Goal: Transaction & Acquisition: Purchase product/service

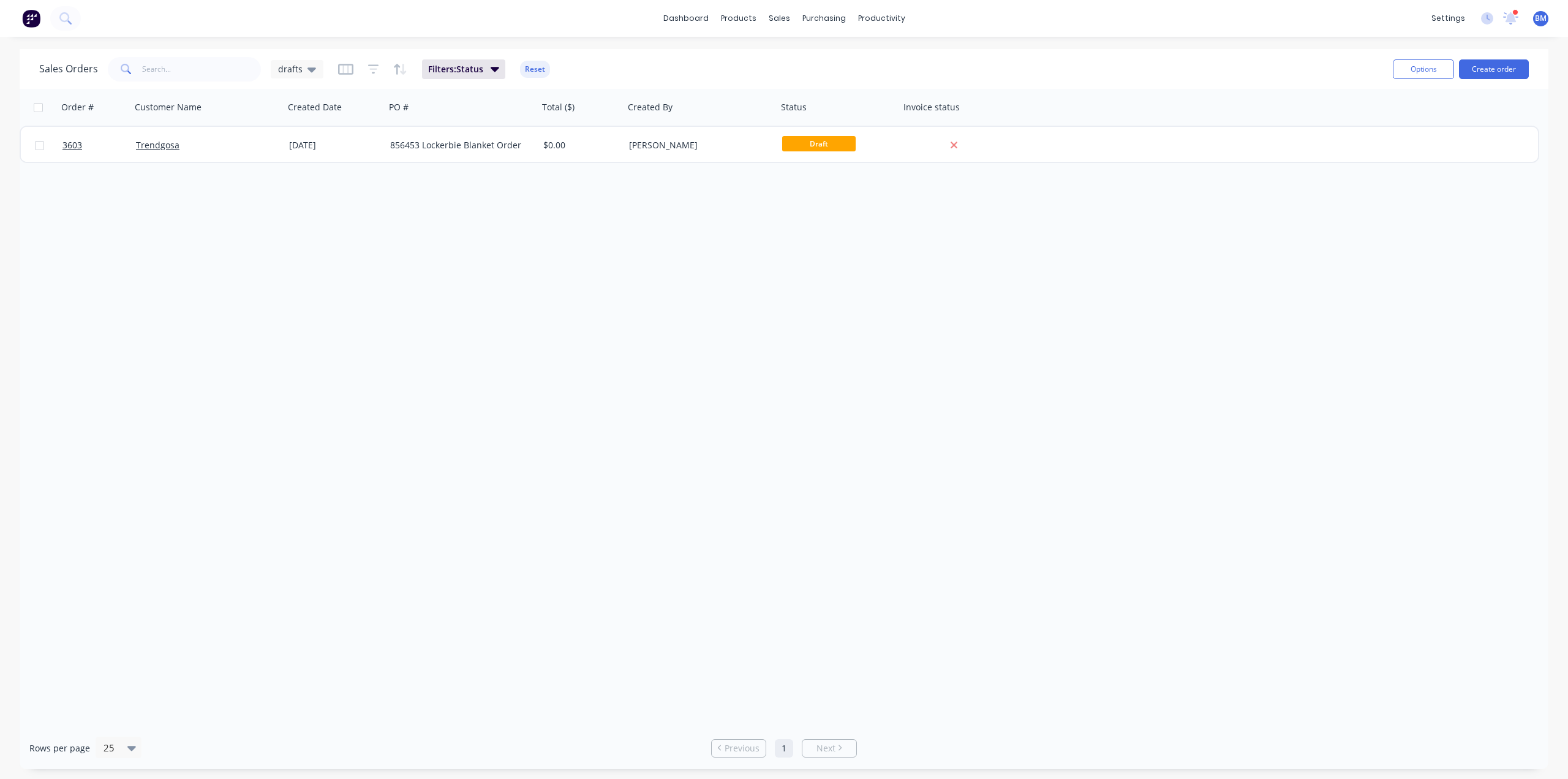
click at [39, 25] on img at bounding box center [31, 18] width 18 height 18
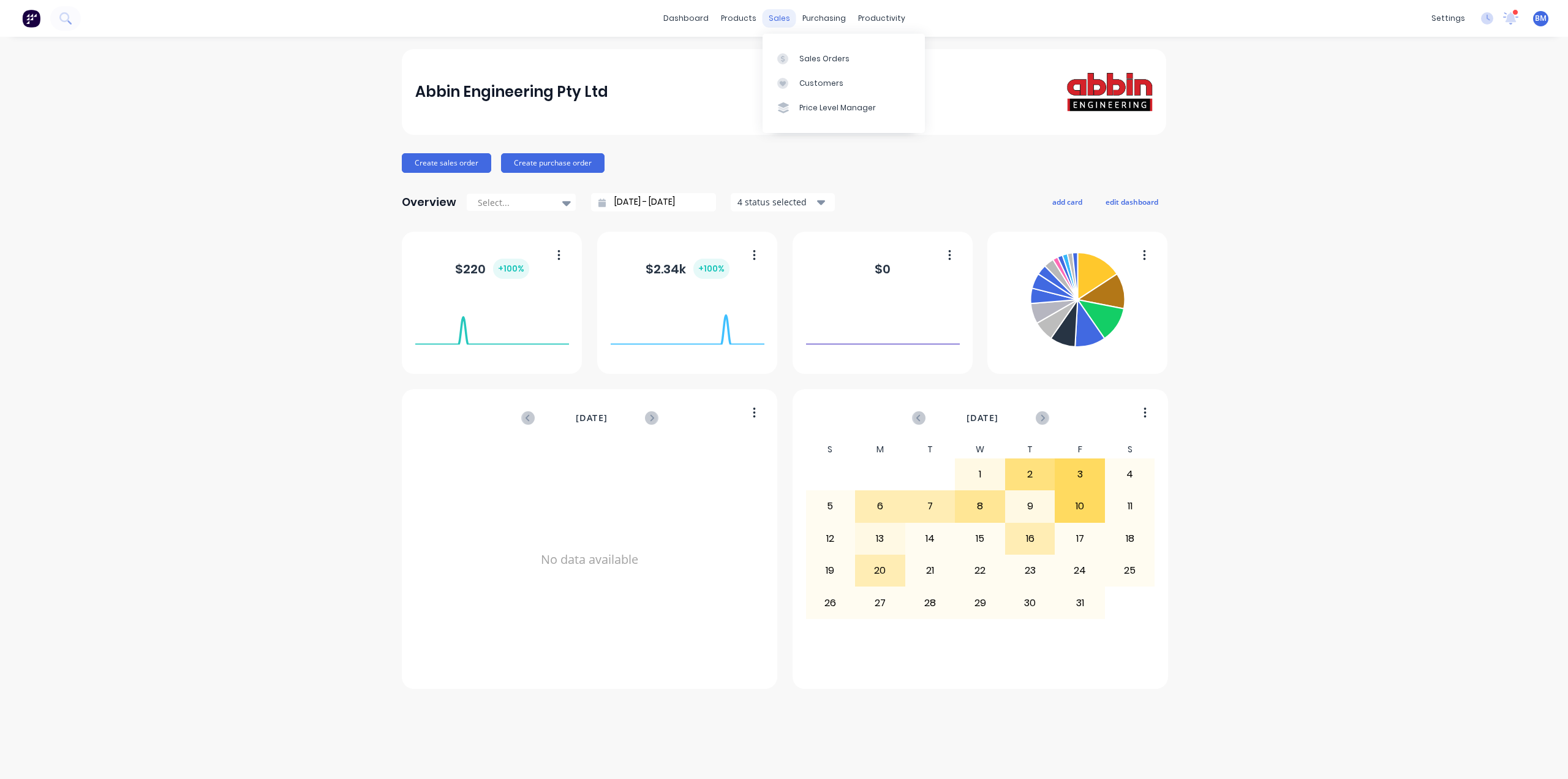
click at [781, 24] on div "sales" at bounding box center [779, 18] width 34 height 18
click at [782, 55] on icon at bounding box center [782, 59] width 11 height 11
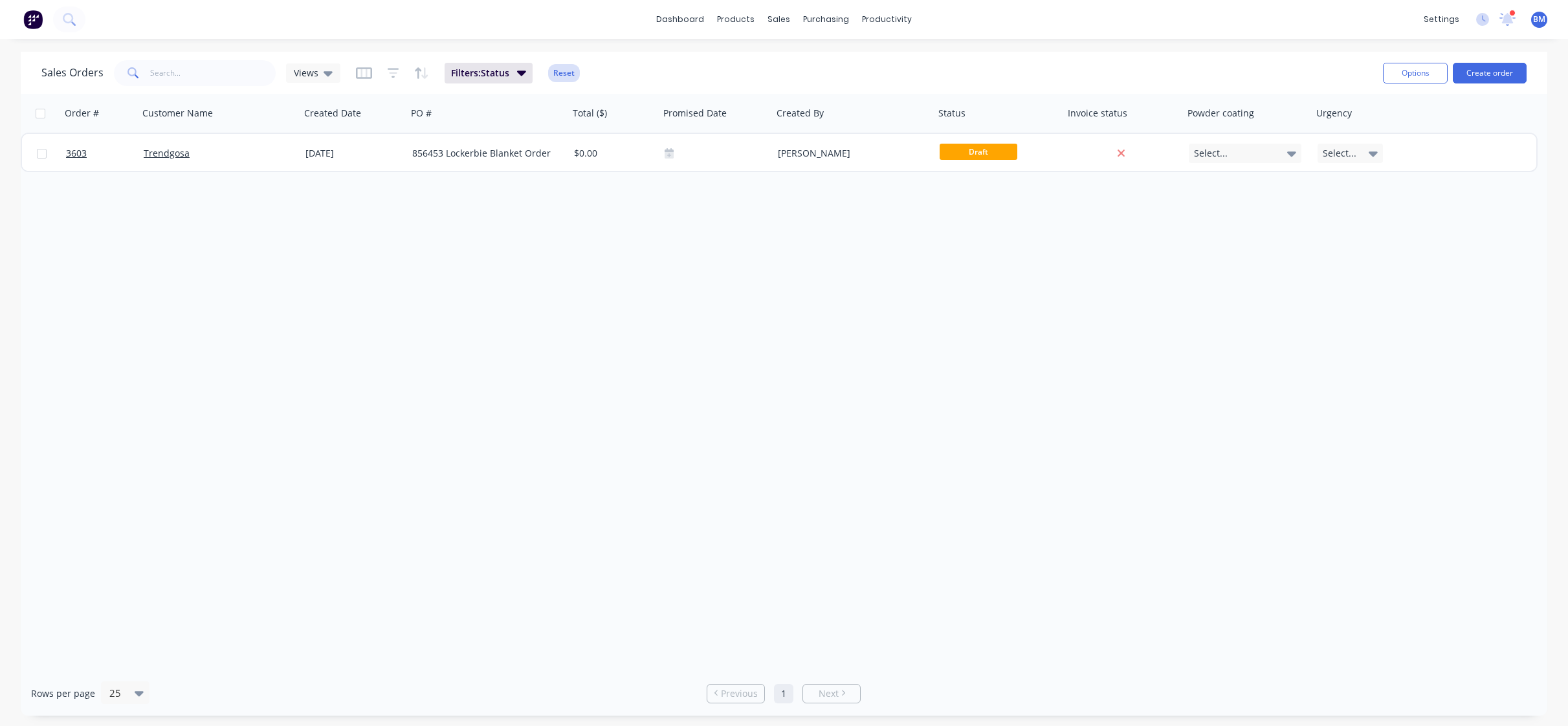
drag, startPoint x: 545, startPoint y: 66, endPoint x: 559, endPoint y: 73, distance: 15.7
click at [545, 66] on div "Filters: Status Reset" at bounding box center [467, 73] width 224 height 21
click at [559, 75] on button "Reset" at bounding box center [563, 73] width 32 height 18
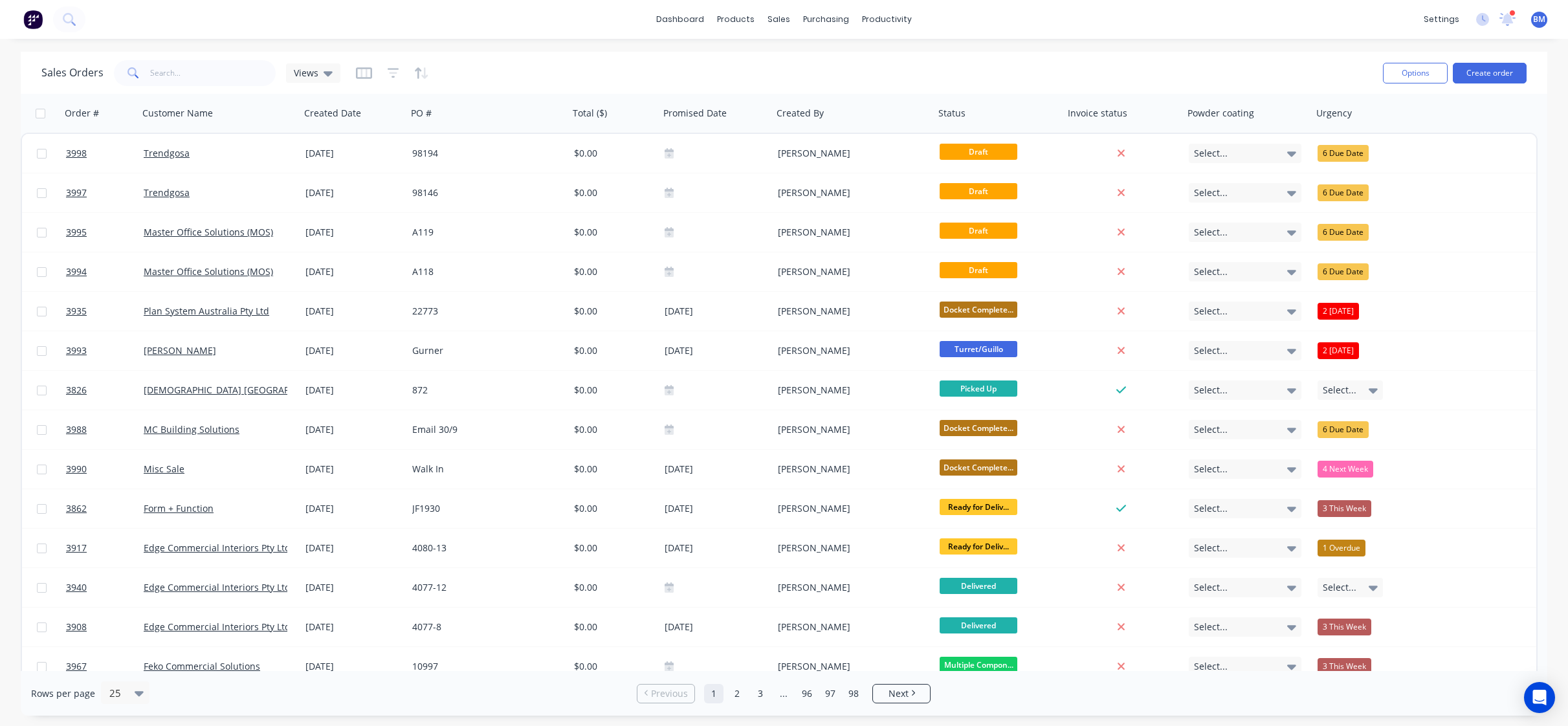
click at [316, 55] on div "Sales Orders Views Options Create order" at bounding box center [784, 73] width 1526 height 42
click at [324, 73] on icon at bounding box center [328, 73] width 9 height 14
click at [312, 208] on button "drafts" at bounding box center [364, 210] width 148 height 15
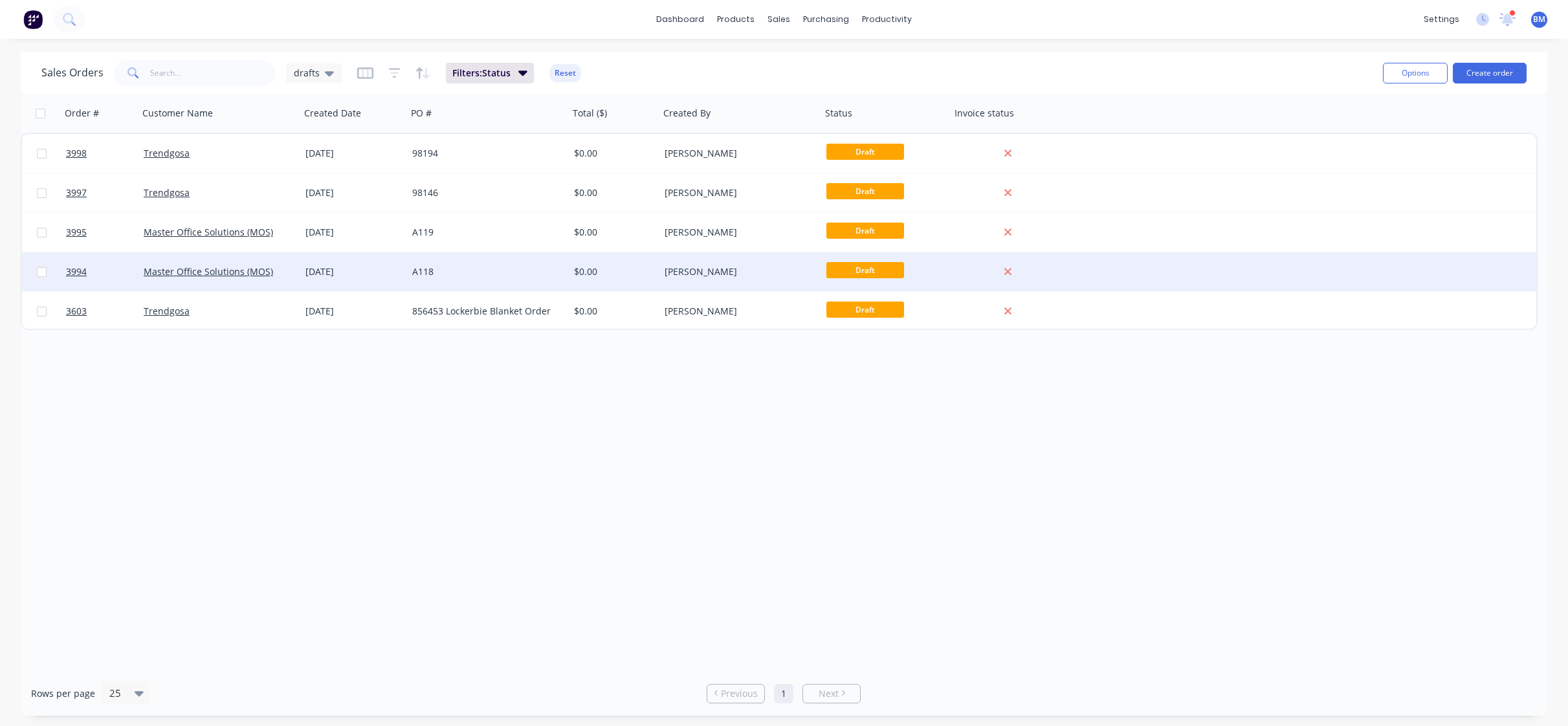
click at [585, 283] on div "$0.00" at bounding box center [614, 272] width 91 height 39
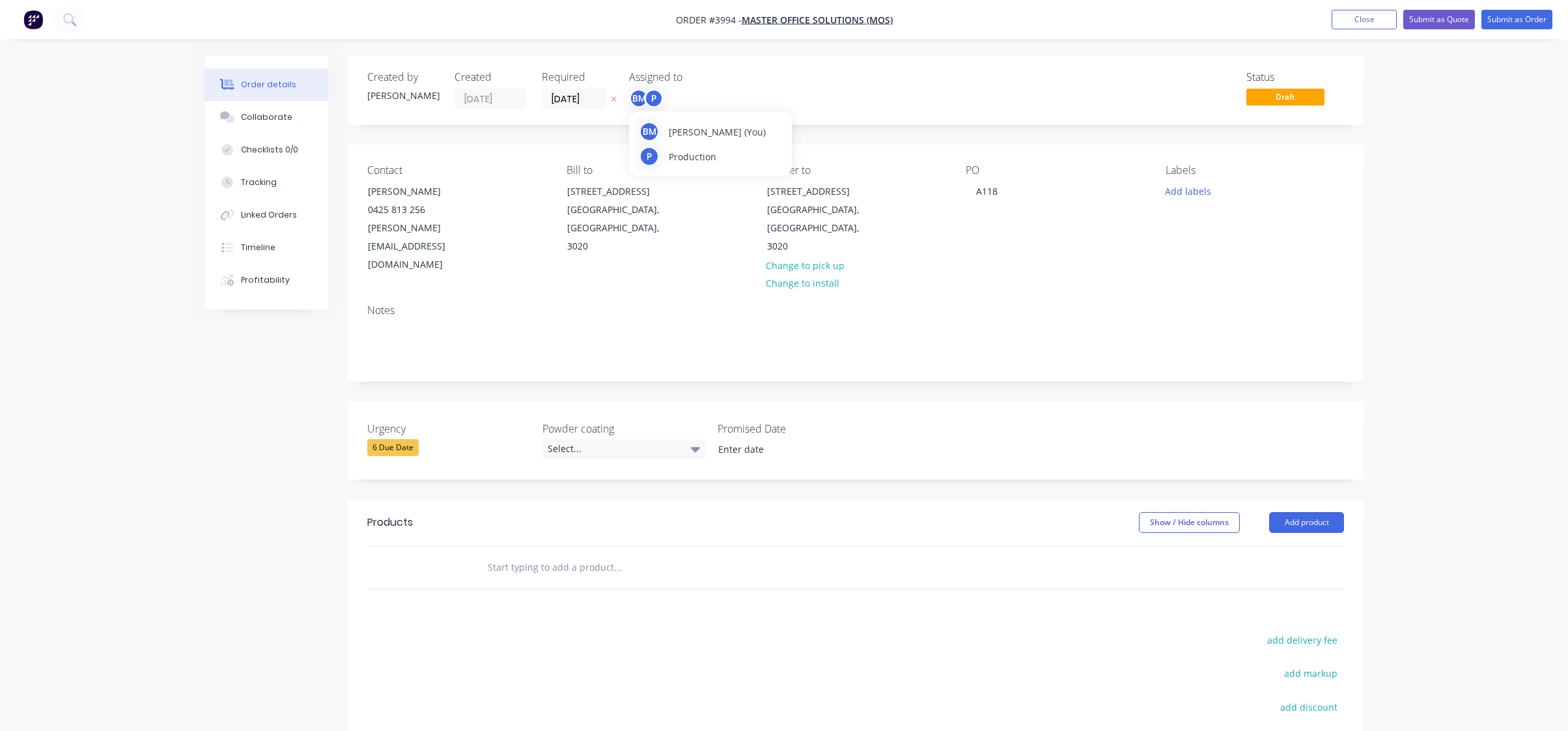
click at [635, 105] on div "BM" at bounding box center [639, 98] width 20 height 20
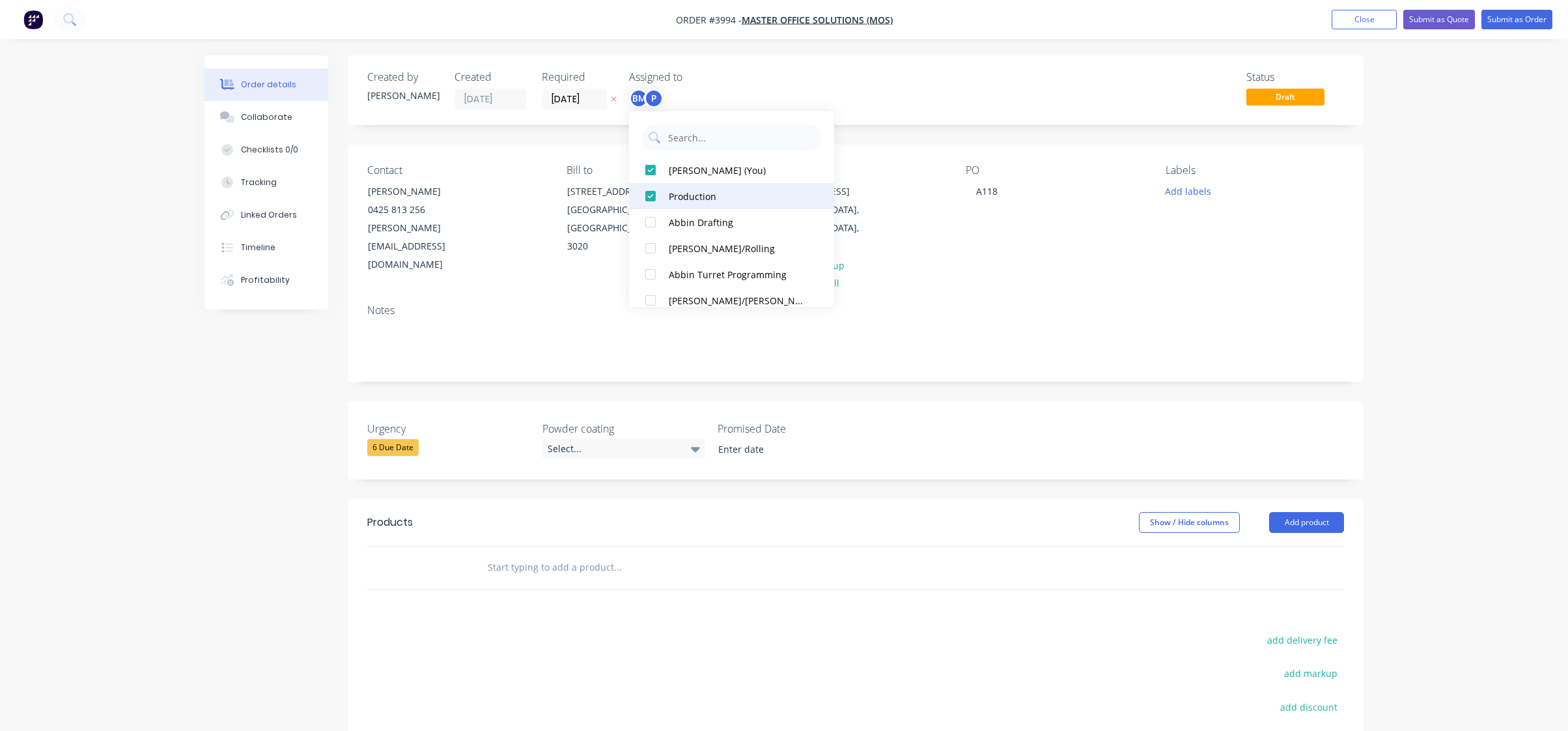
click at [690, 172] on div "Ben Muscari (You)" at bounding box center [738, 170] width 138 height 14
click at [716, 90] on div "P" at bounding box center [694, 98] width 130 height 20
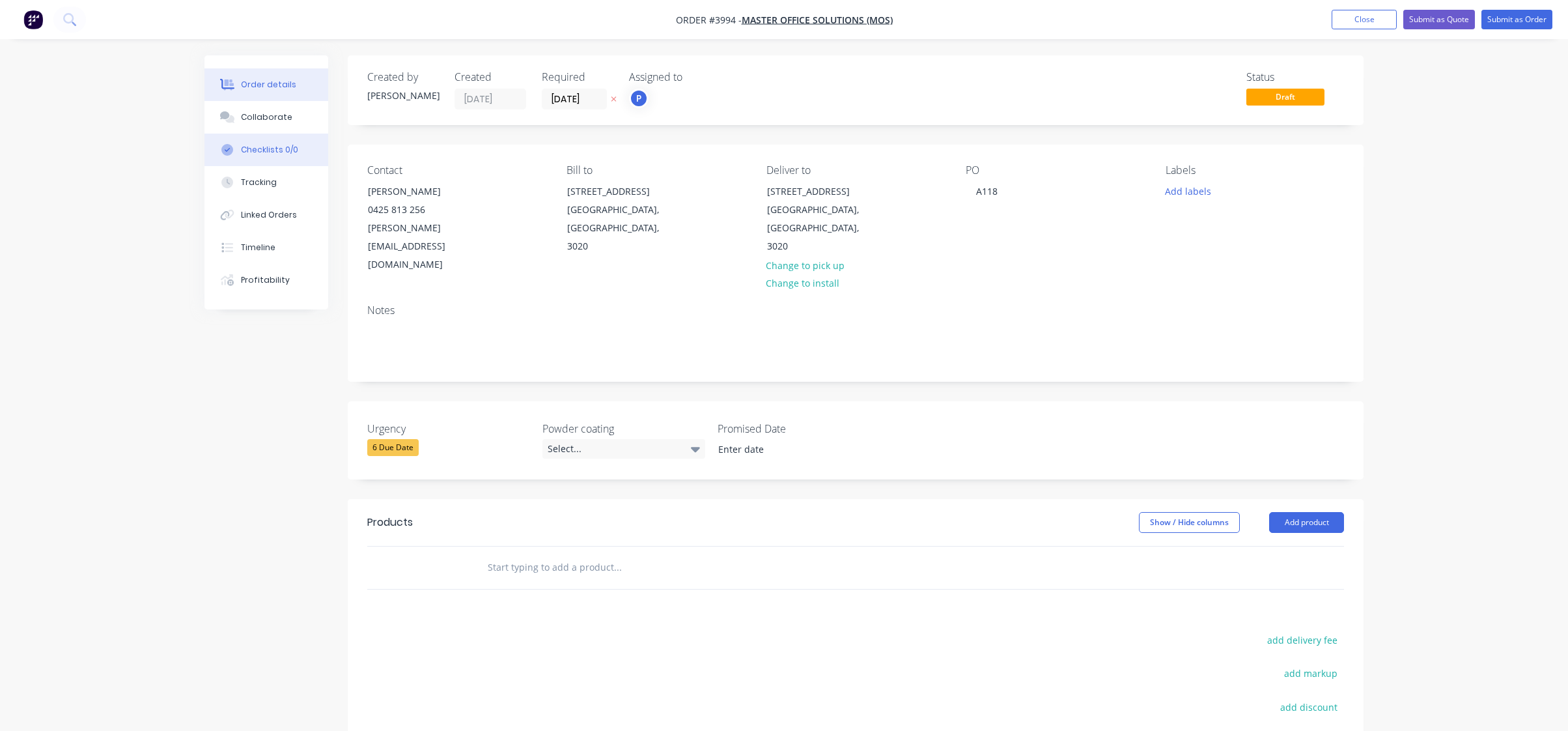
click at [252, 135] on button "Checklists 0/0" at bounding box center [266, 150] width 124 height 32
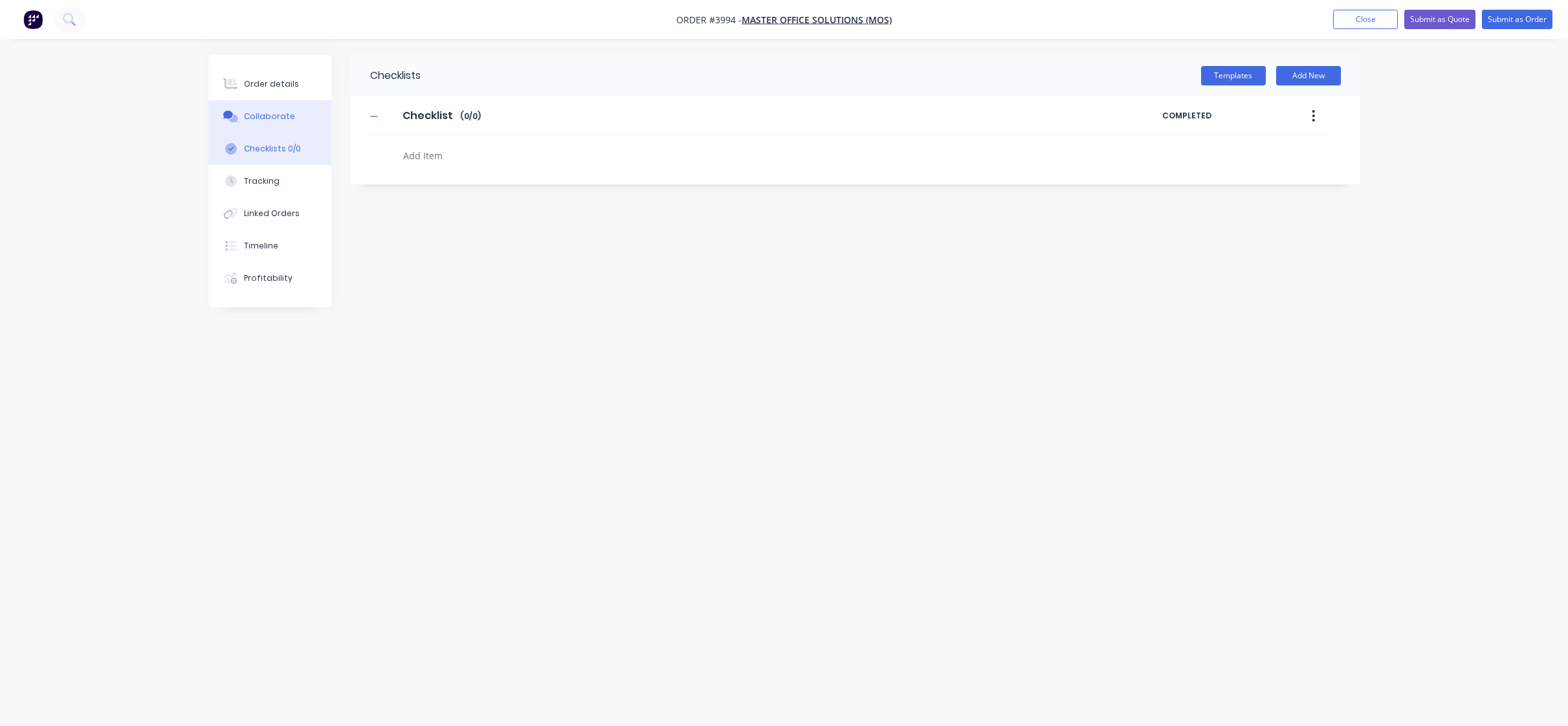
click at [261, 116] on div "Collaborate" at bounding box center [269, 116] width 51 height 11
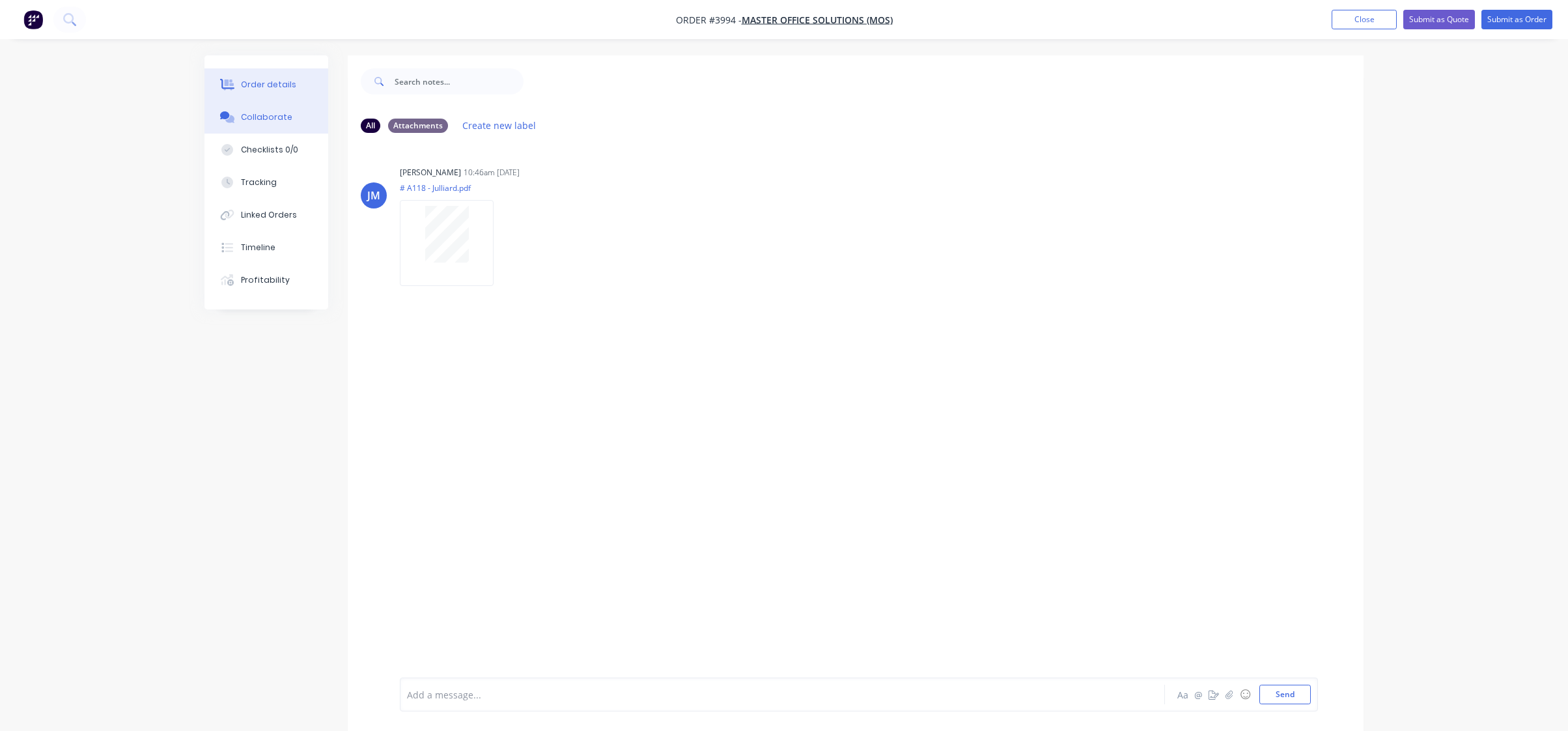
click at [260, 72] on button "Order details" at bounding box center [266, 85] width 124 height 32
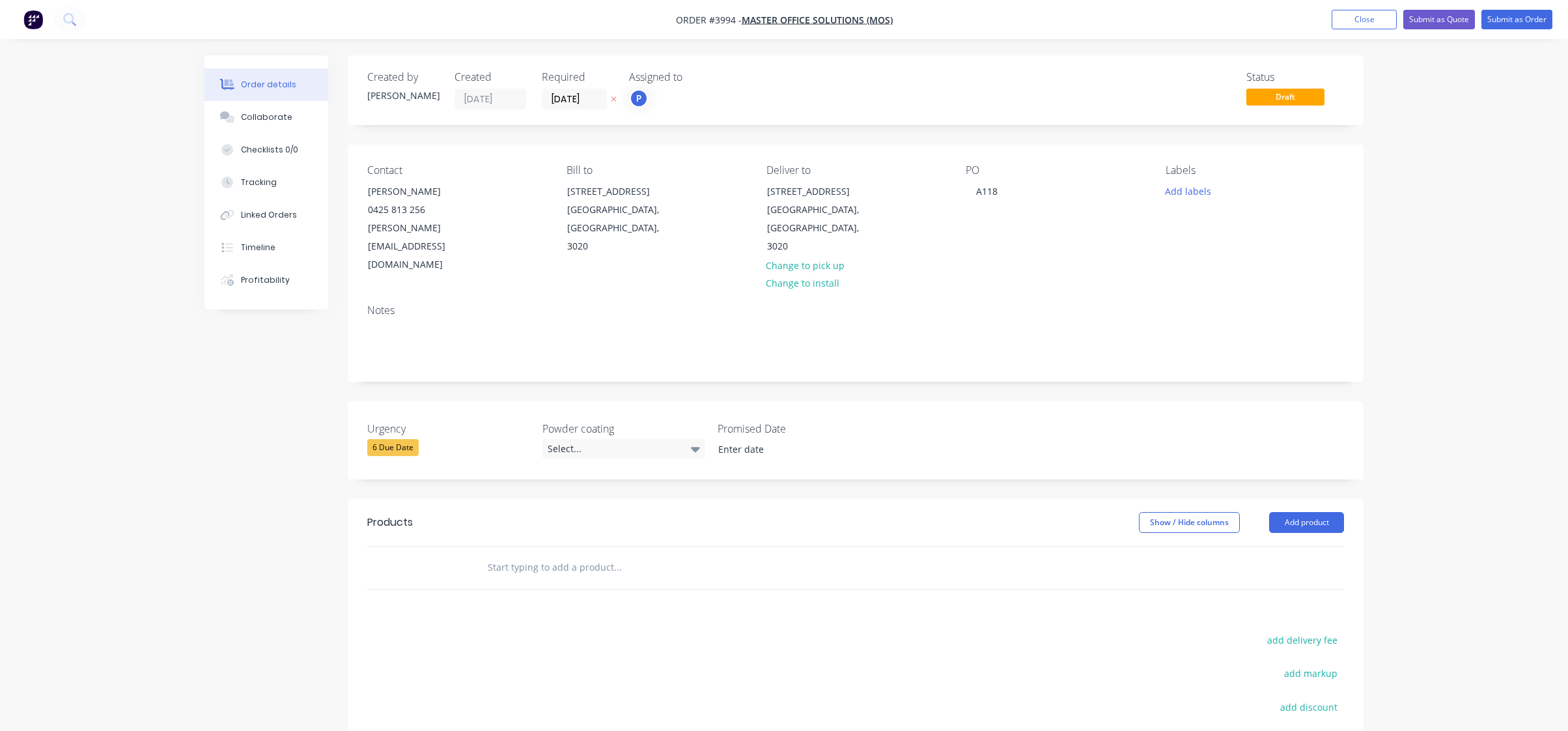
click at [549, 294] on div "Notes" at bounding box center [856, 337] width 1016 height 87
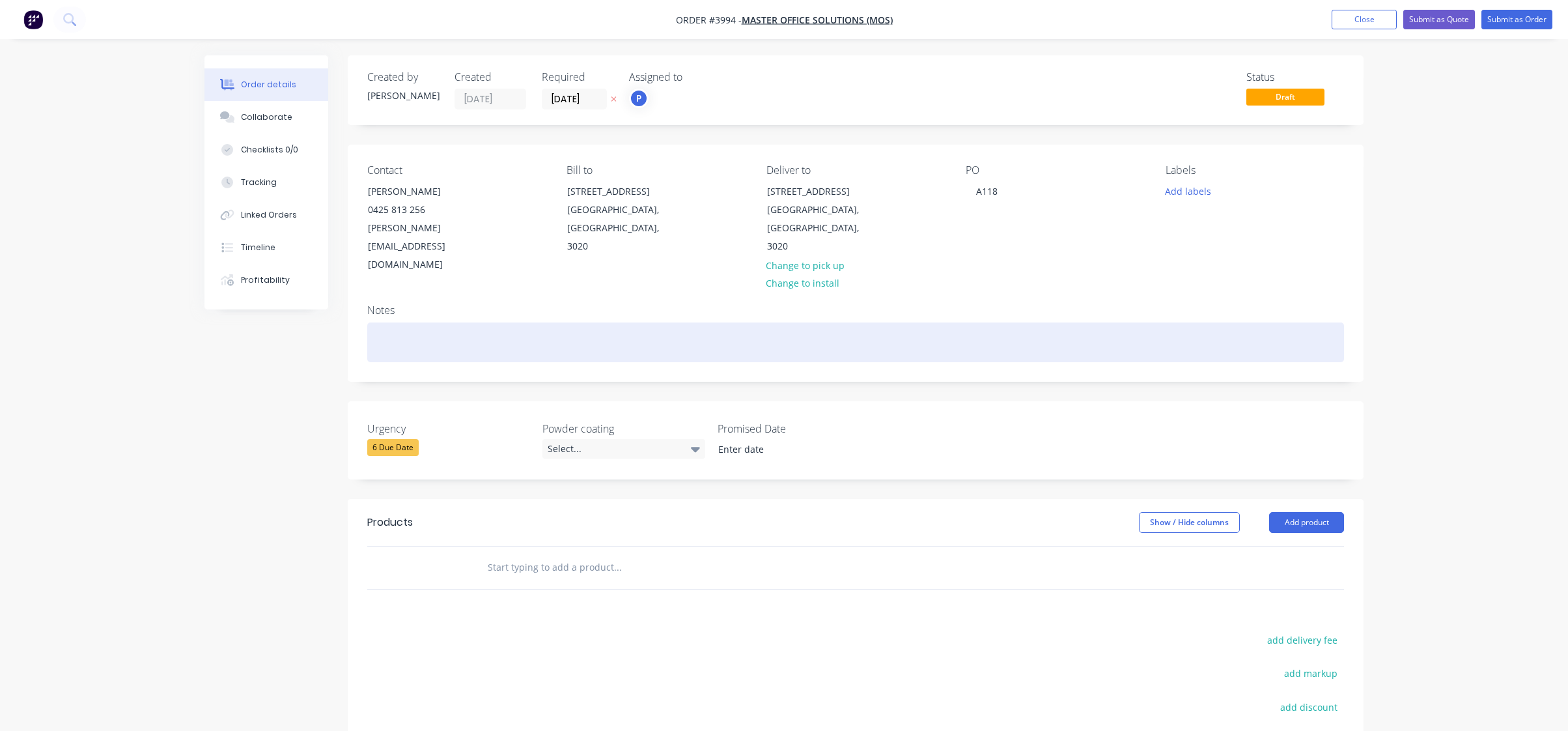
click at [547, 323] on div at bounding box center [855, 342] width 977 height 40
paste div
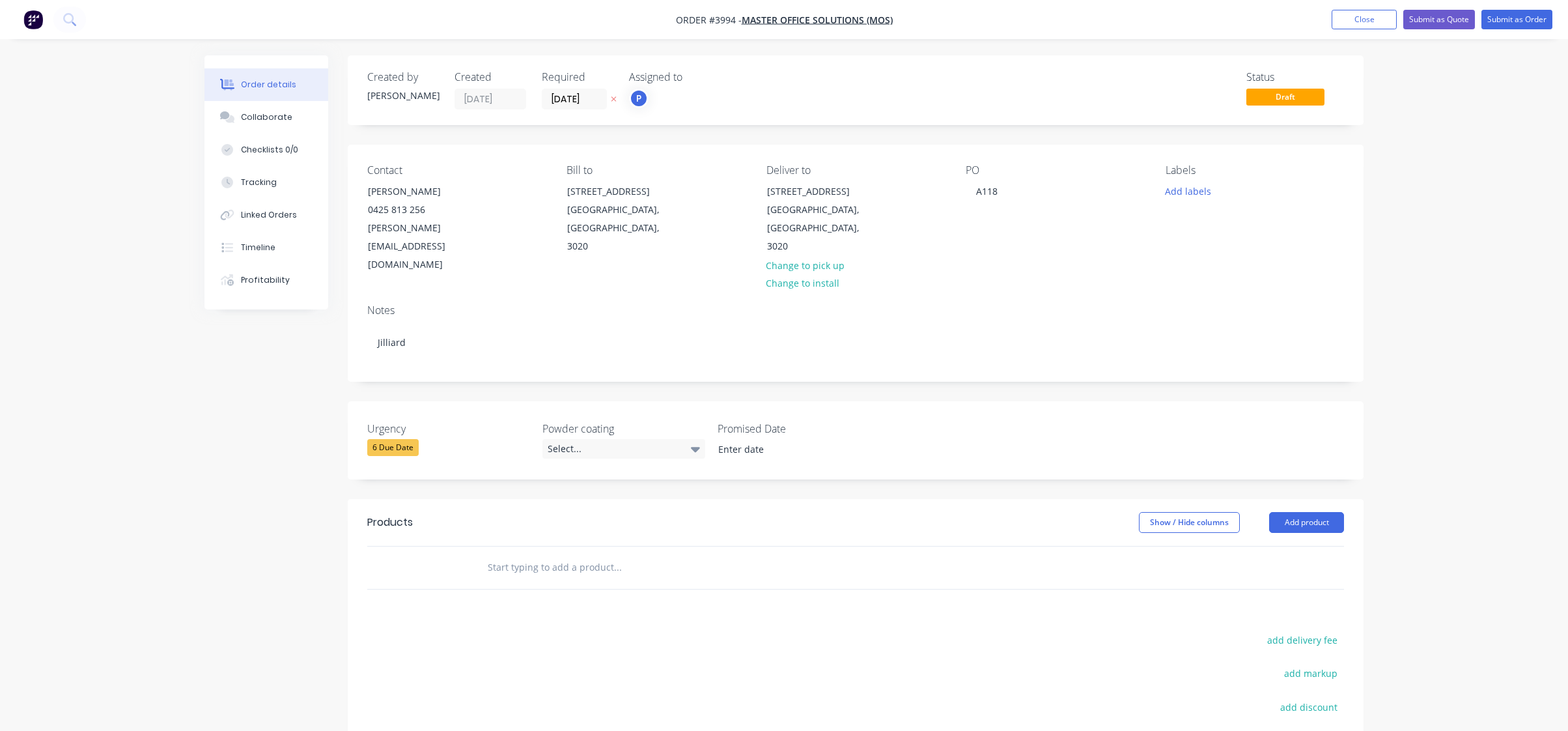
click at [1305, 499] on header "Products Show / Hide columns Add product" at bounding box center [856, 522] width 1016 height 47
click at [1300, 502] on header "Products Show / Hide columns Add product" at bounding box center [856, 522] width 1016 height 47
click at [1304, 512] on button "Add product" at bounding box center [1306, 522] width 75 height 21
click at [1296, 546] on div "Product catalogue" at bounding box center [1282, 555] width 100 height 19
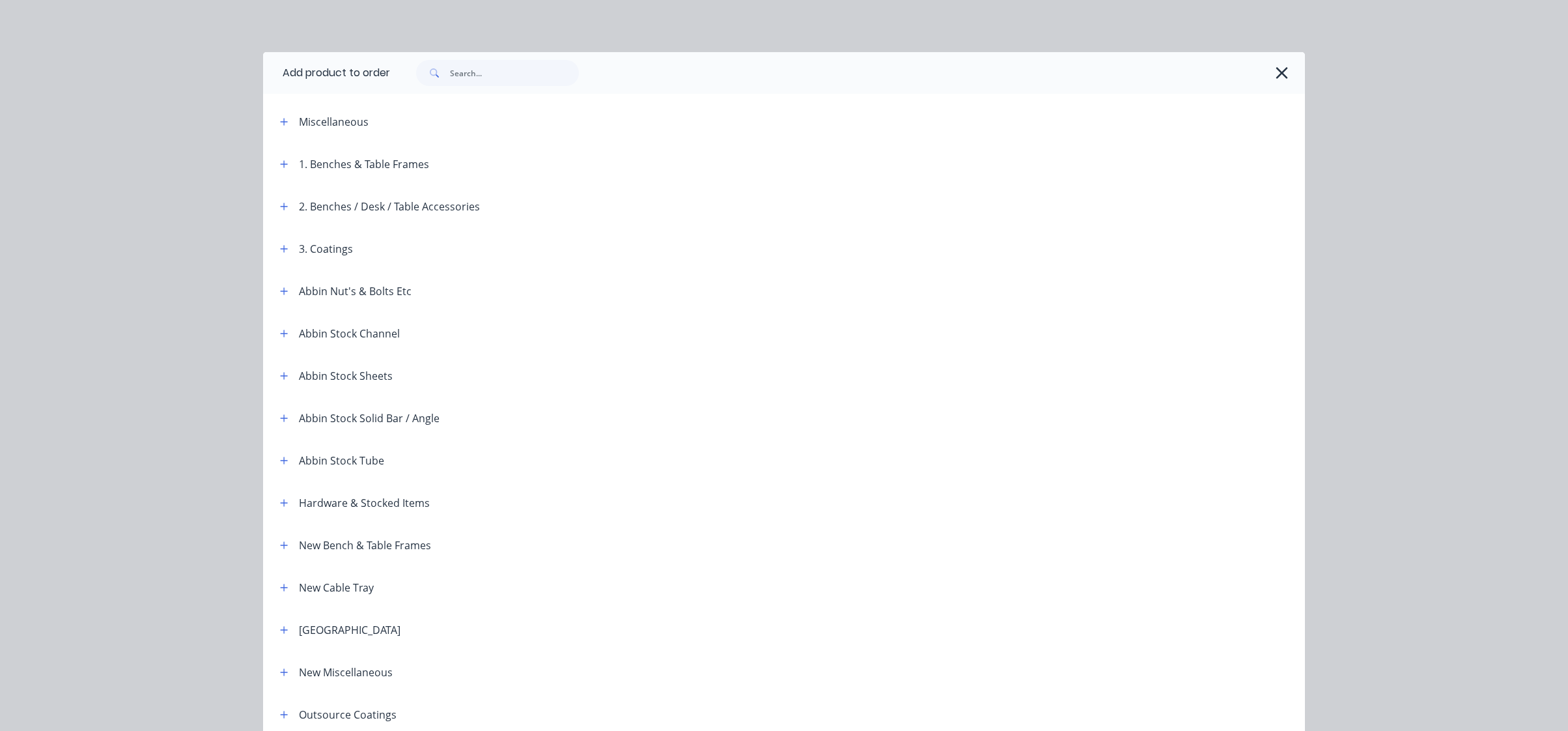
click at [270, 126] on div "Miscellaneous" at bounding box center [381, 122] width 222 height 16
click at [276, 121] on button "button" at bounding box center [285, 122] width 16 height 16
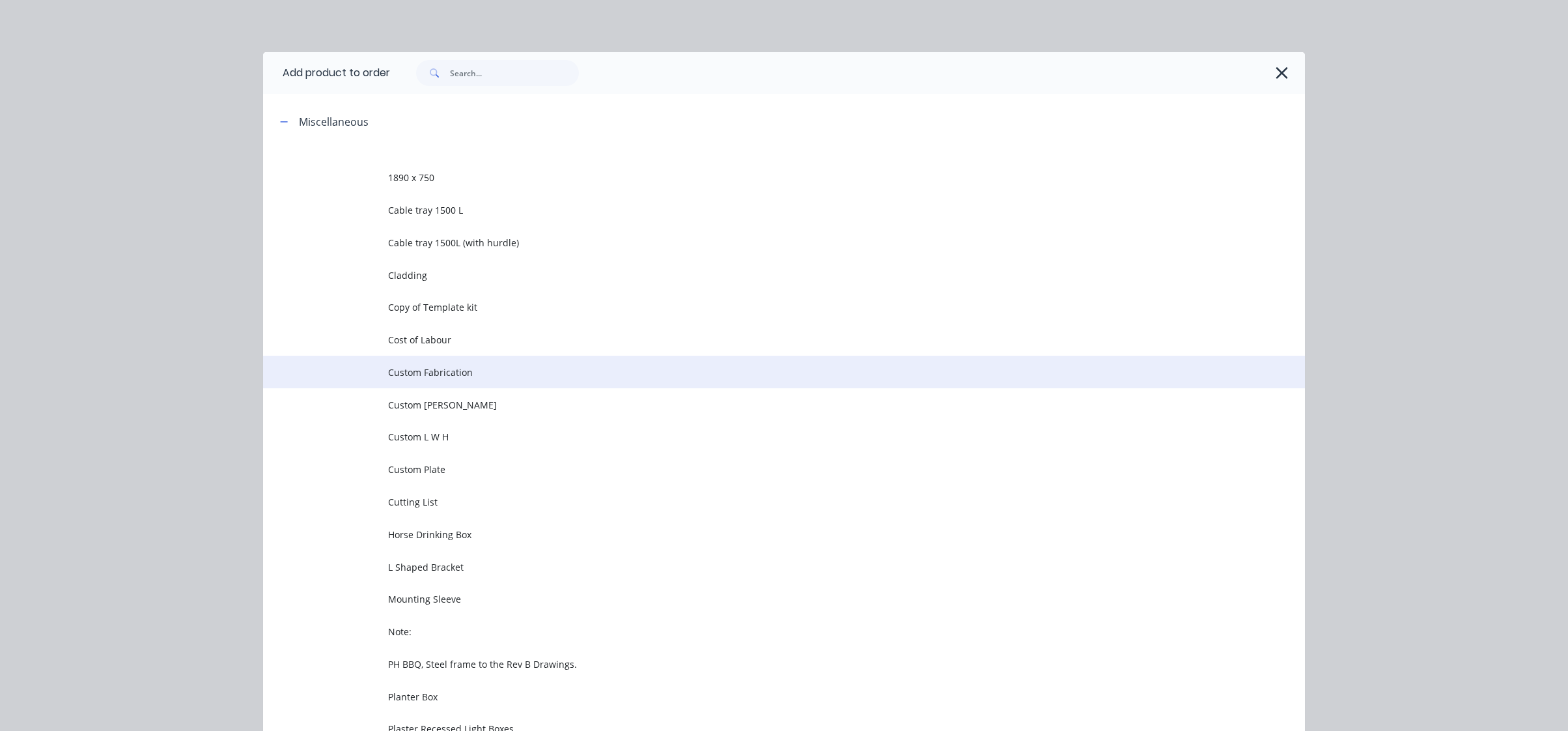
click at [560, 371] on span "Custom Fabrication" at bounding box center [754, 373] width 733 height 14
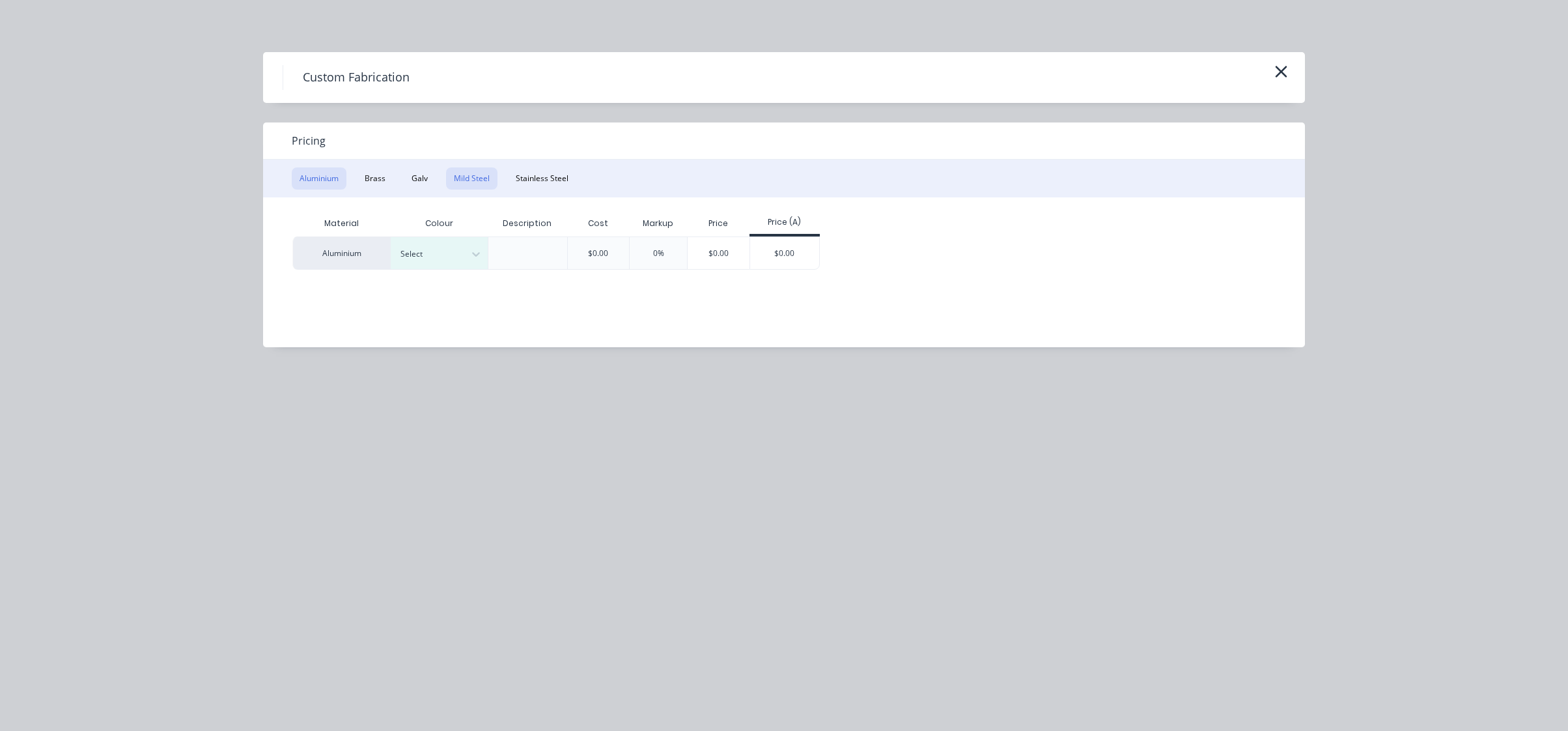
click at [454, 172] on button "Mild Steel" at bounding box center [472, 179] width 51 height 22
click at [509, 261] on div "$0.00" at bounding box center [501, 253] width 62 height 32
click at [727, 263] on div "Mild Steel $0.00 0% $0.00 $0.00" at bounding box center [775, 253] width 964 height 32
click at [691, 260] on div "$0.00" at bounding box center [687, 253] width 70 height 31
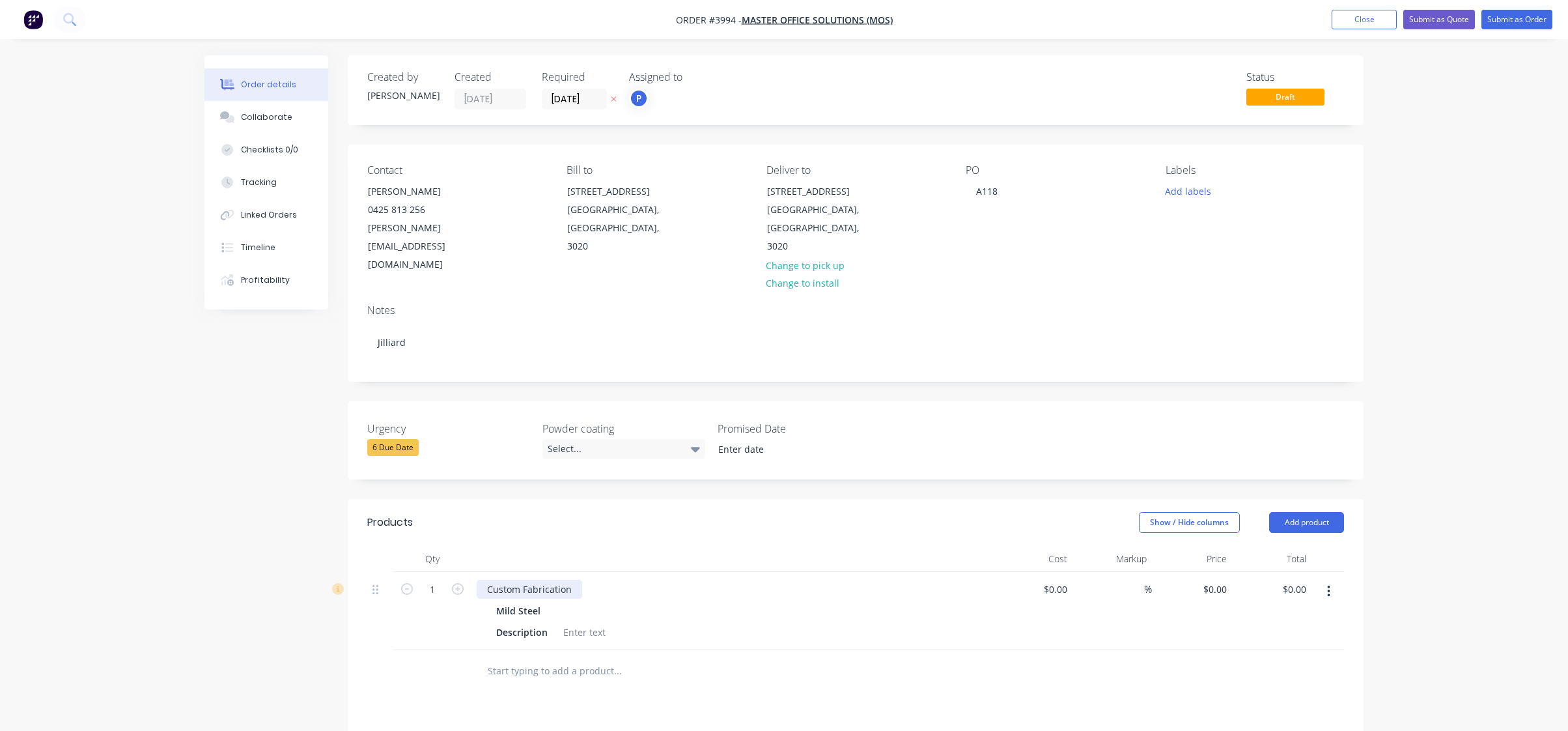
click at [538, 580] on div "Custom Fabrication" at bounding box center [529, 590] width 105 height 19
paste div
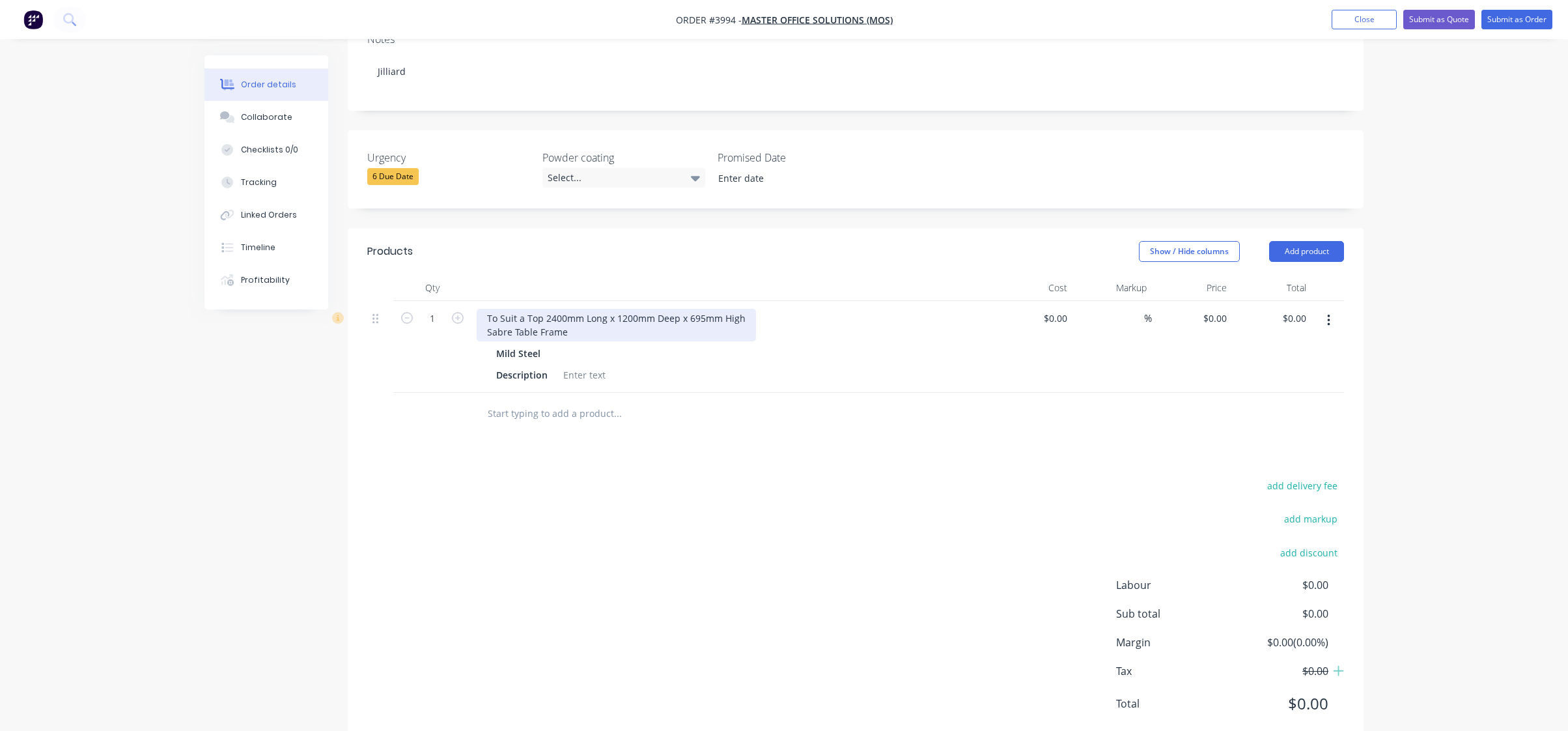
click at [483, 309] on div "To Suit a Top 2400mm Long x 1200mm Deep x 695mm High Sabre Table Frame" at bounding box center [616, 325] width 279 height 32
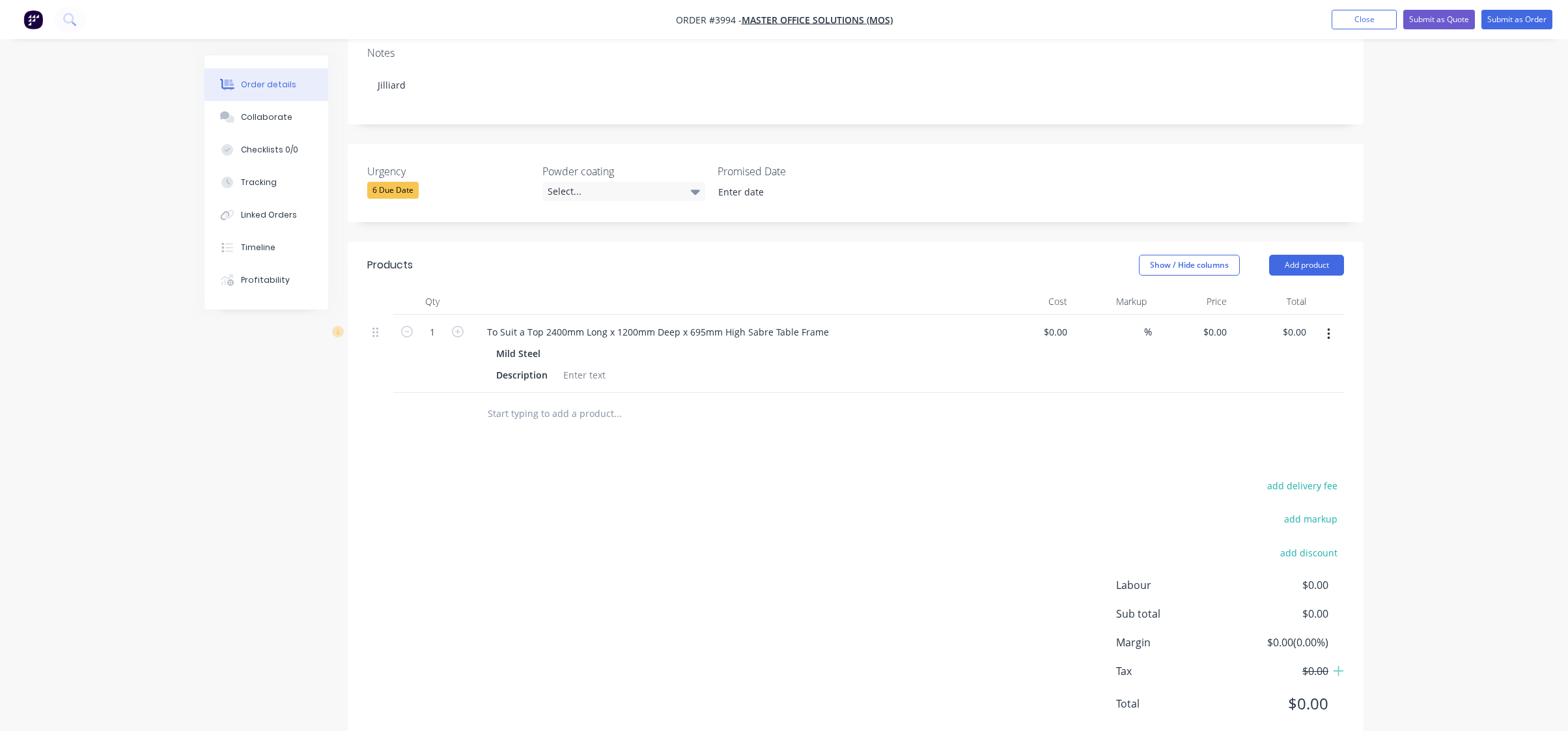
click at [908, 410] on div "Products Show / Hide columns Add product Qty Cost Markup Price Total 1 To Suit …" at bounding box center [856, 494] width 1016 height 506
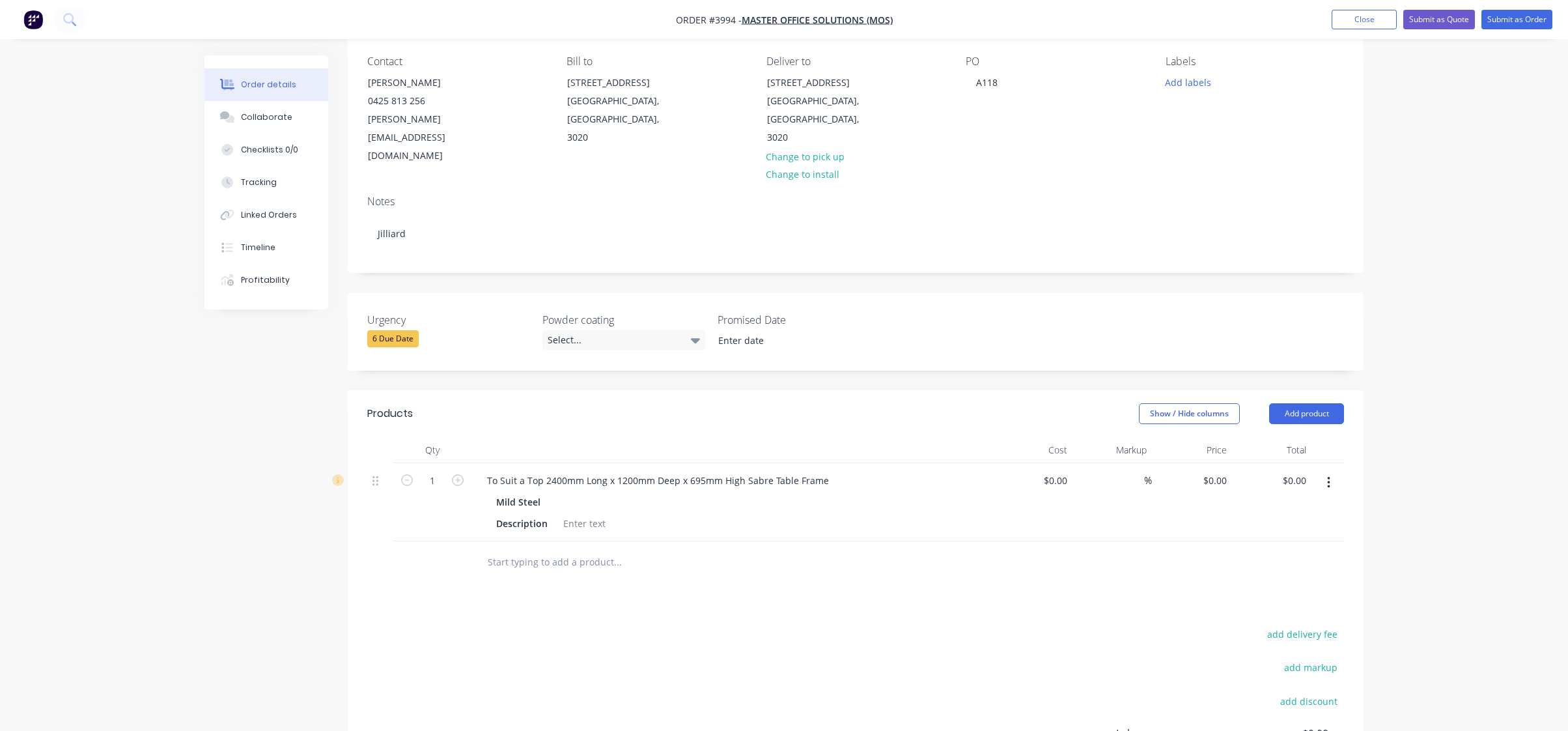
scroll to position [131, 0]
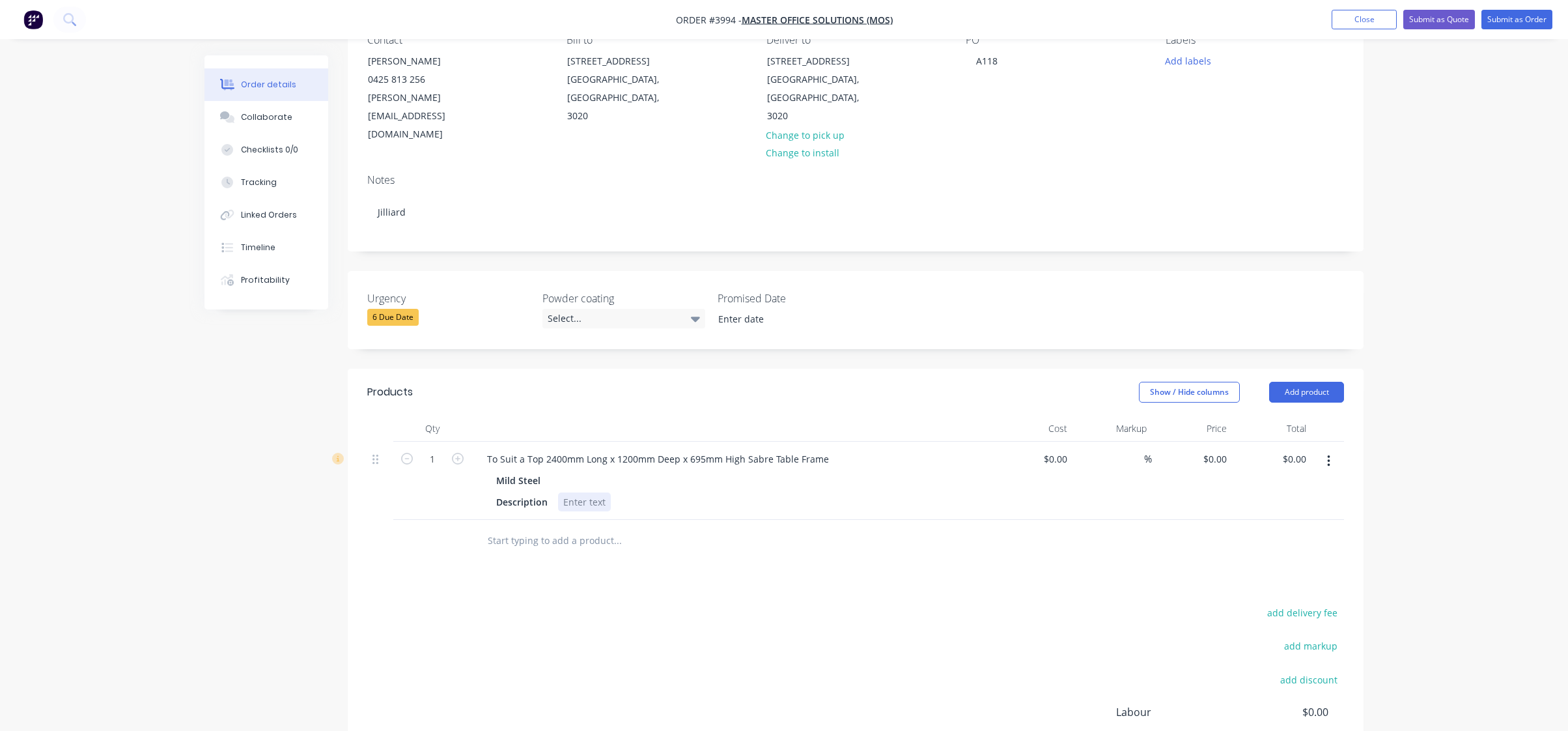
click at [591, 492] on div at bounding box center [585, 502] width 53 height 19
click at [516, 492] on div "Description" at bounding box center [522, 502] width 62 height 19
click at [533, 492] on div "Description" at bounding box center [522, 502] width 62 height 19
click at [545, 492] on div "Refer to drawing" at bounding box center [563, 502] width 83 height 19
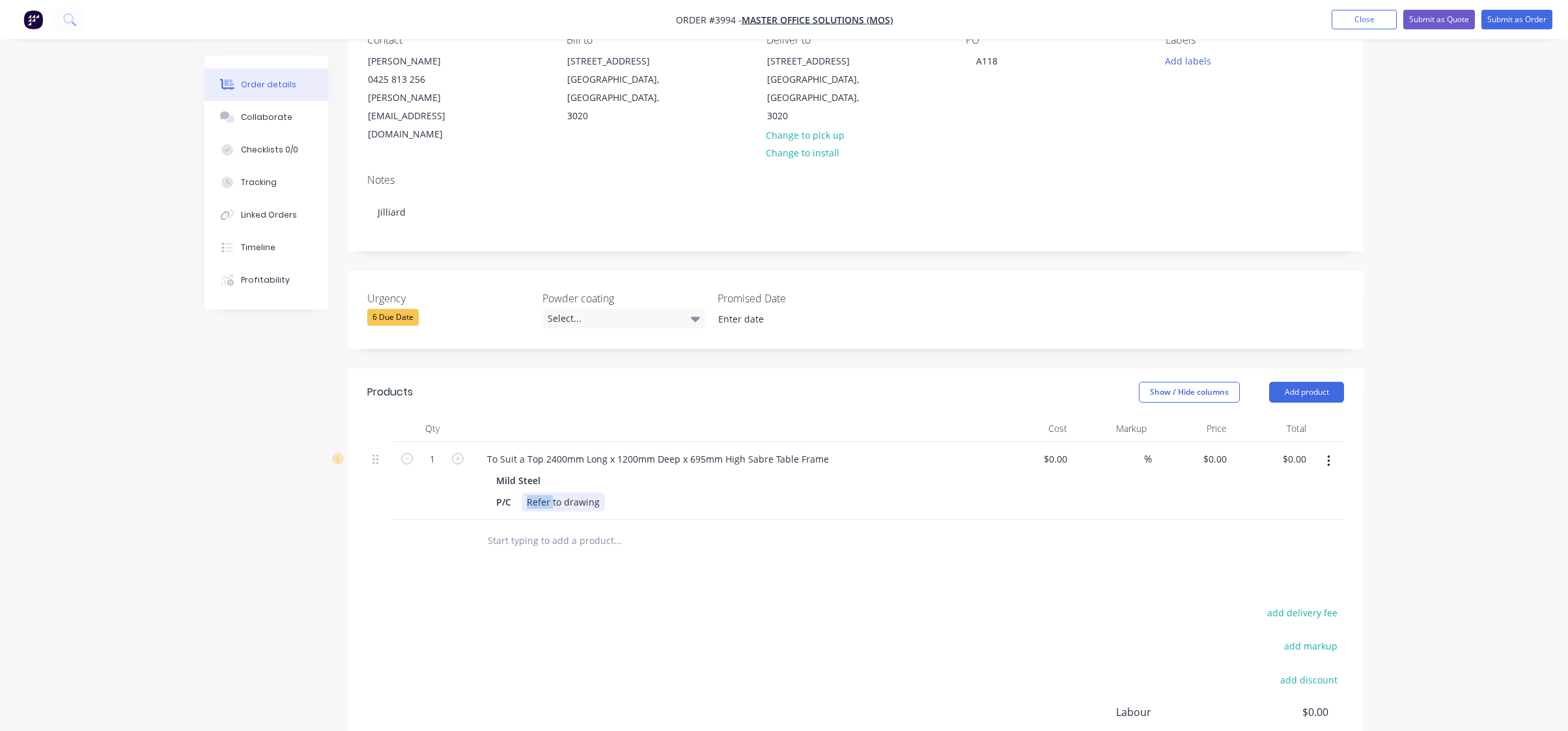
click at [545, 492] on div "Refer to drawing" at bounding box center [563, 502] width 83 height 19
click at [702, 544] on div "Products Show / Hide columns Add product Qty Cost Markup Price Total 1 To Suit …" at bounding box center [856, 621] width 1016 height 506
click at [781, 604] on div "add delivery fee add markup add discount Labour $0.00 Sub total $0.00 Margin $0…" at bounding box center [855, 730] width 977 height 252
click at [1327, 454] on icon "button" at bounding box center [1329, 461] width 3 height 14
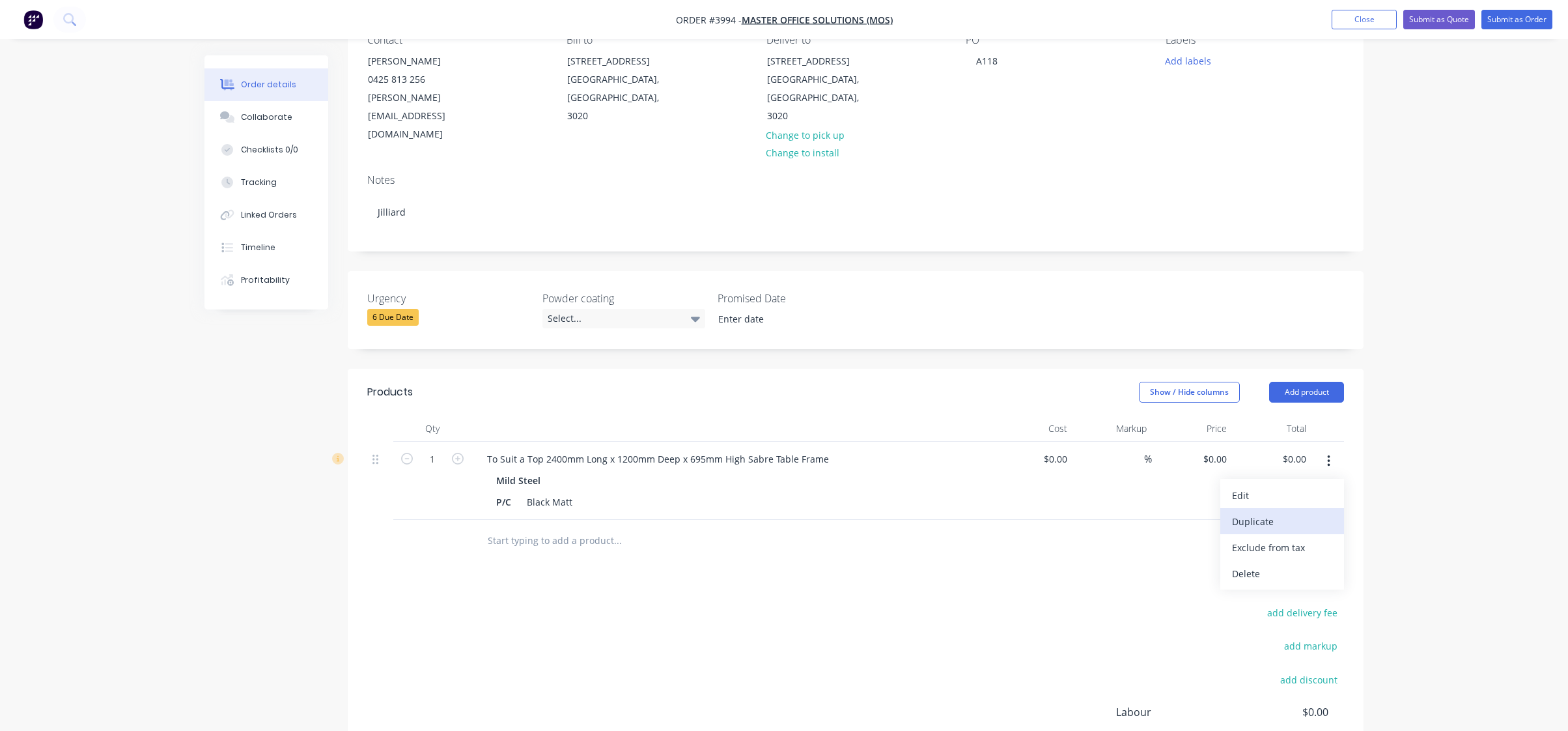
click at [1313, 512] on div "Duplicate" at bounding box center [1282, 521] width 100 height 19
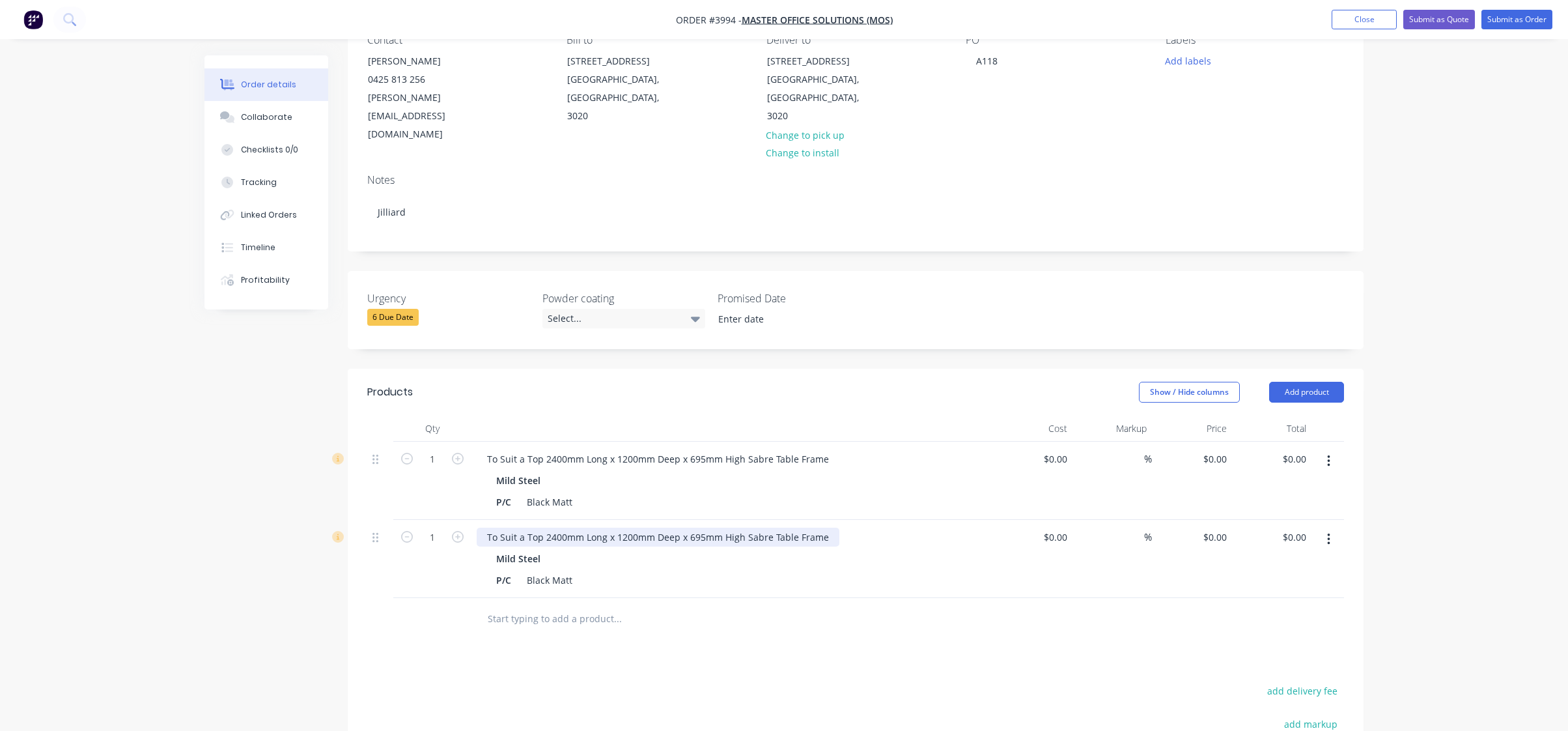
click at [541, 527] on div "To Suit a Top 2400mm Long x 1200mm Deep x 695mm High Sabre Table Frame" at bounding box center [658, 537] width 363 height 19
paste div
click at [735, 643] on div "Products Show / Hide columns Add product Qty Cost Markup Price Total 1 To Suit …" at bounding box center [856, 661] width 1016 height 584
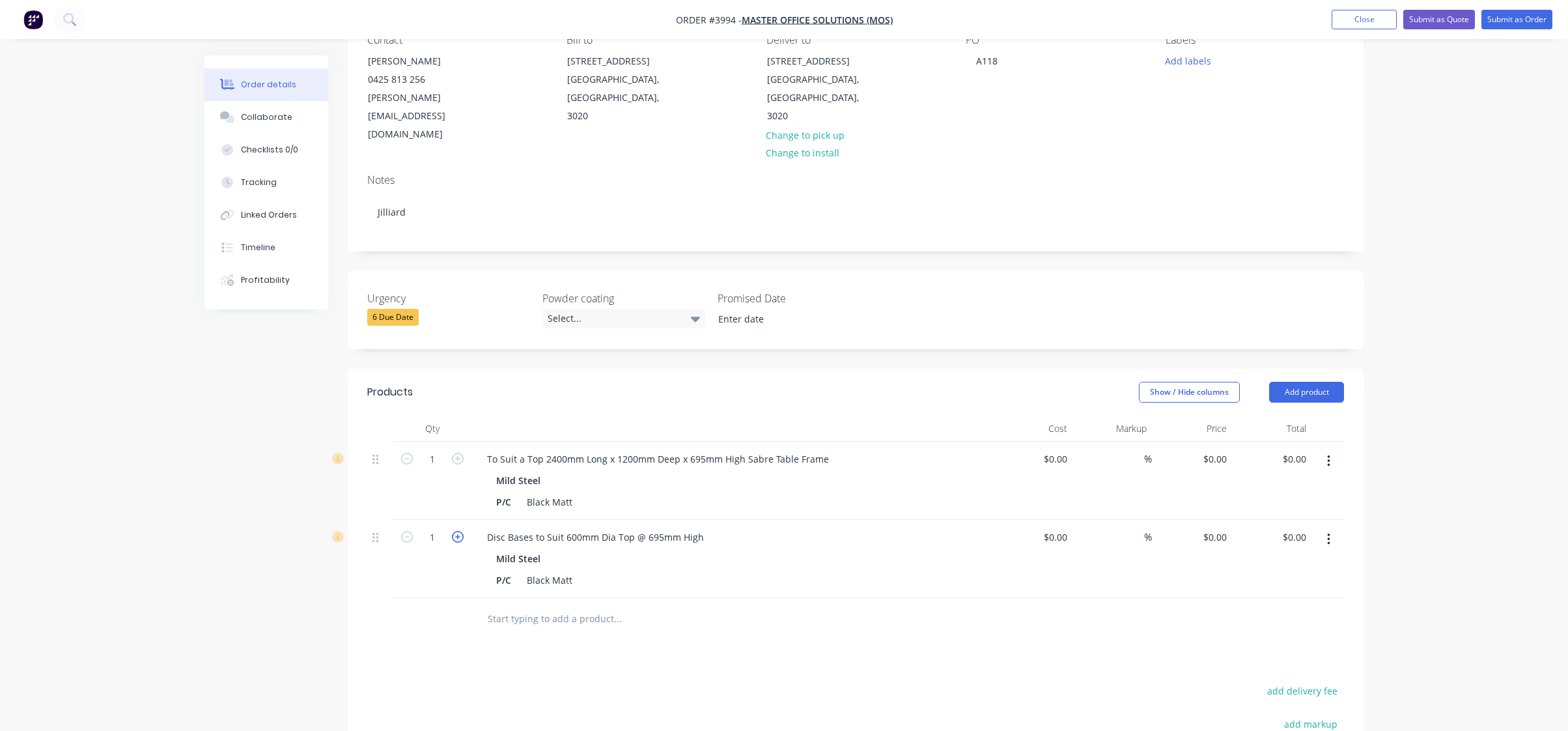
click at [452, 531] on icon "button" at bounding box center [458, 536] width 11 height 11
type input "2"
click at [1327, 532] on icon "button" at bounding box center [1329, 539] width 3 height 14
click at [1304, 590] on div "Duplicate" at bounding box center [1282, 600] width 100 height 19
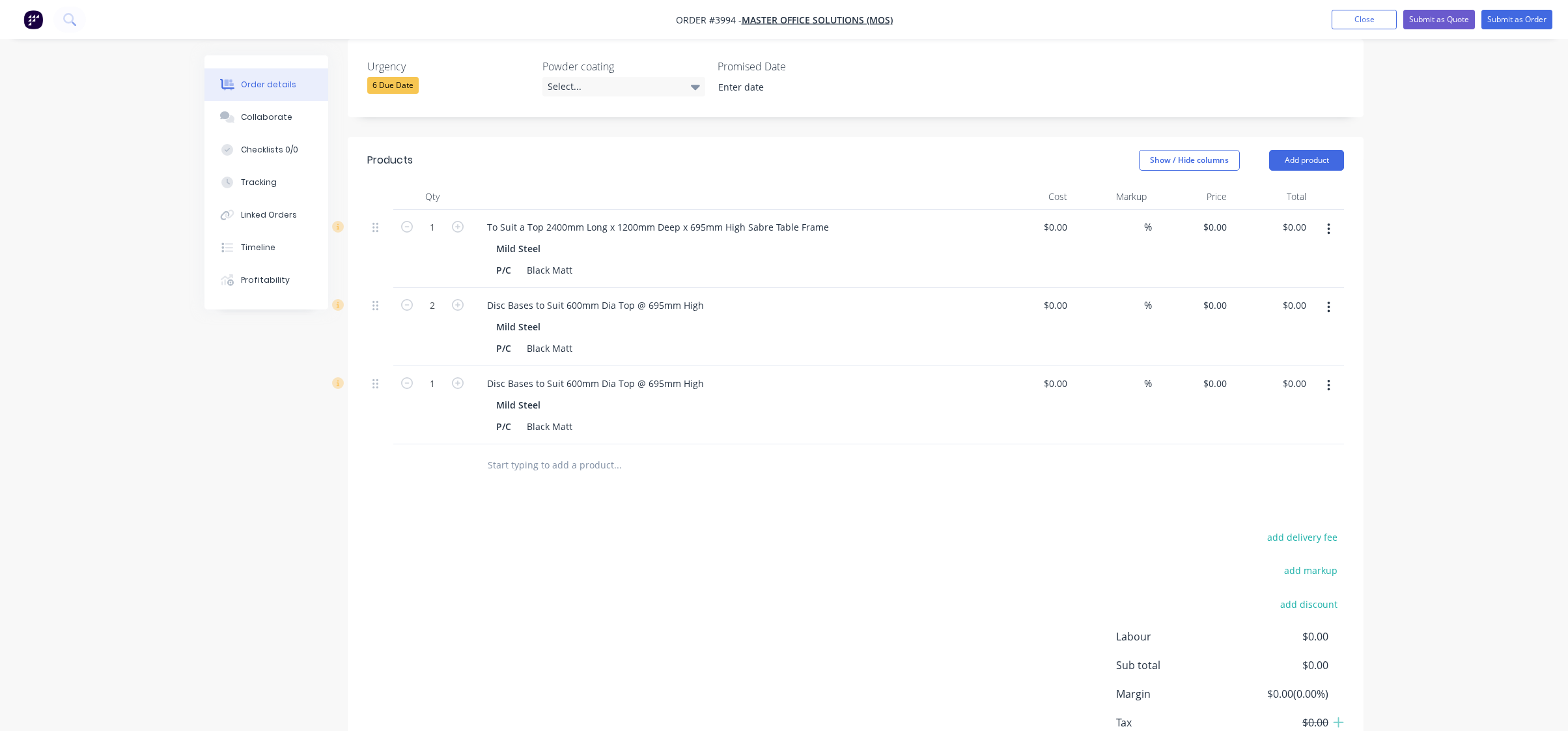
scroll to position [391, 0]
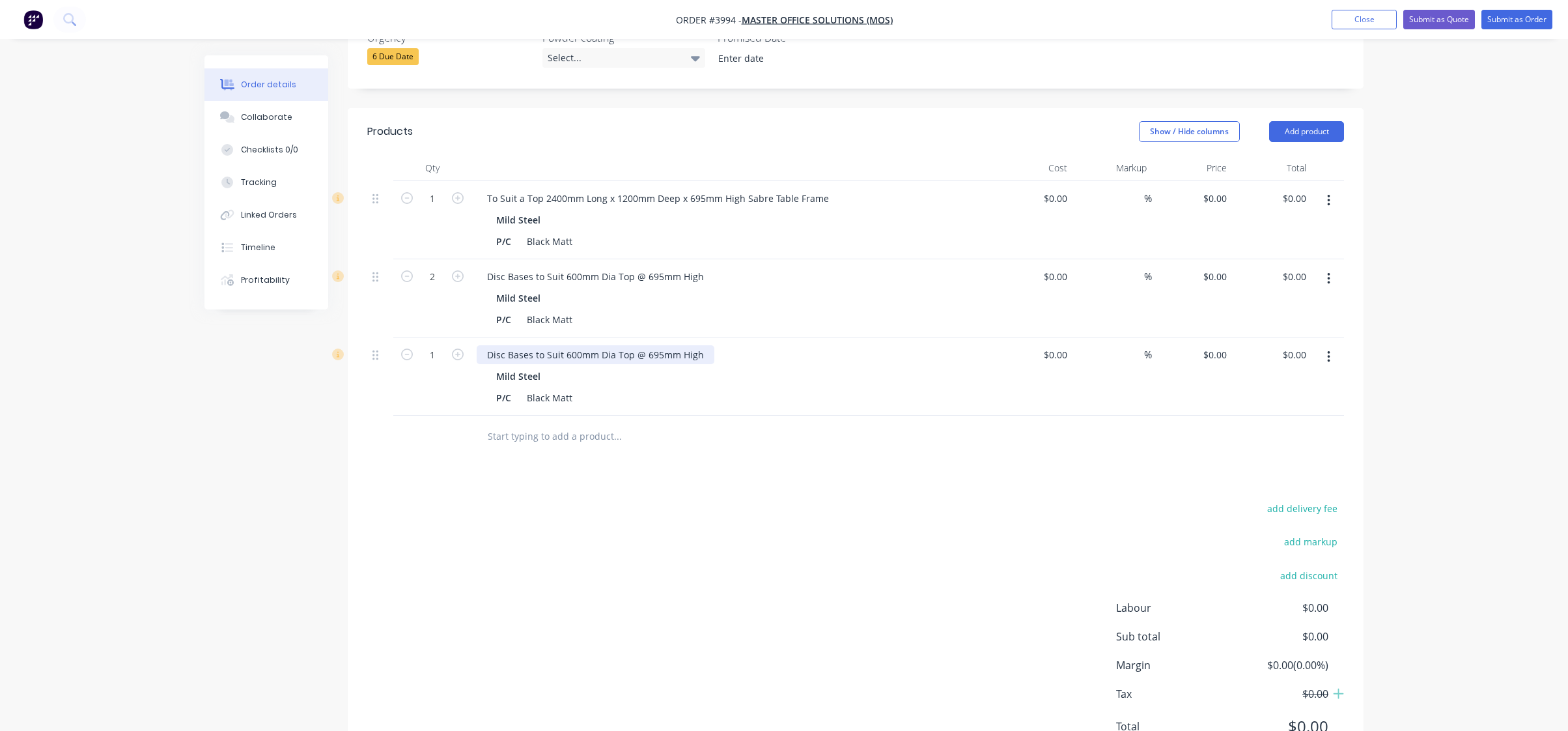
click at [673, 346] on div "Disc Bases to Suit 600mm Dia Top @ 695mm High" at bounding box center [595, 355] width 238 height 19
paste div
click at [747, 519] on div "add delivery fee add markup add discount Labour $0.00 Sub total $0.00 Margin $0…" at bounding box center [855, 626] width 977 height 252
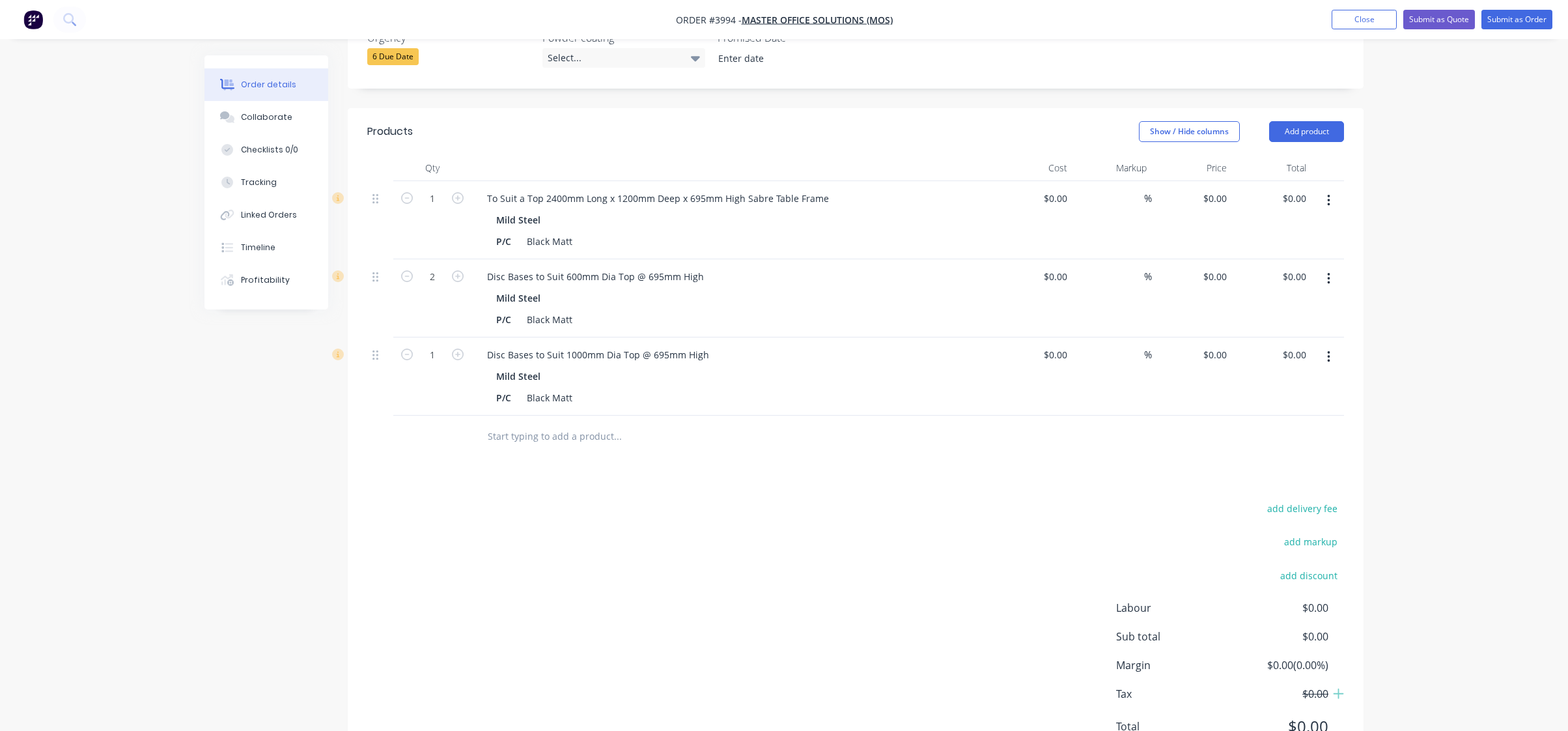
click at [1329, 350] on icon "button" at bounding box center [1329, 356] width 3 height 14
click at [1306, 404] on button "Duplicate" at bounding box center [1282, 417] width 124 height 26
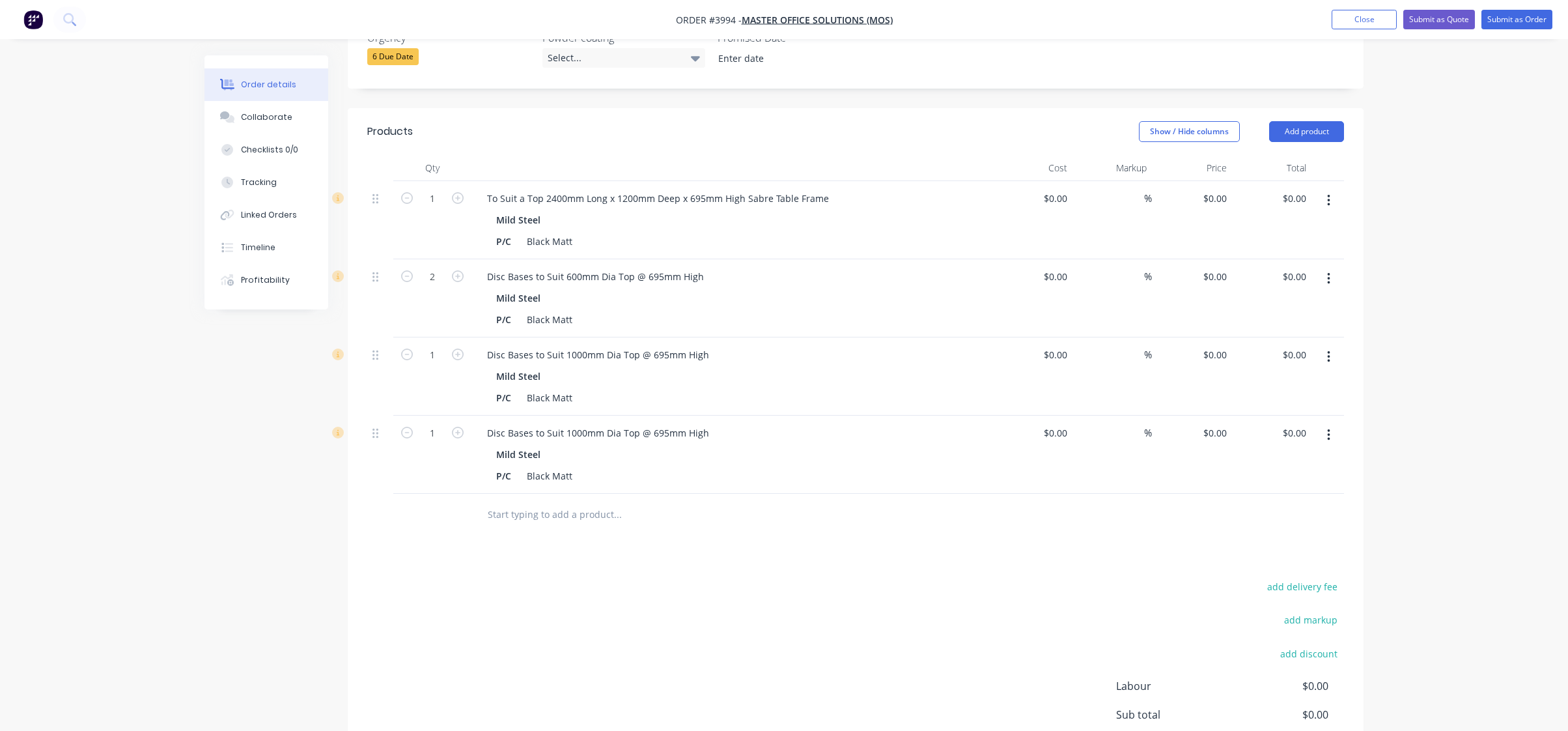
click at [391, 525] on div "Products Show / Hide columns Add product Qty Cost Markup Price Total 1 To Suit …" at bounding box center [856, 479] width 1016 height 741
click at [512, 423] on div "Disc Bases to Suit 1000mm Dia Top @ 695mm High" at bounding box center [597, 433] width 243 height 19
paste div
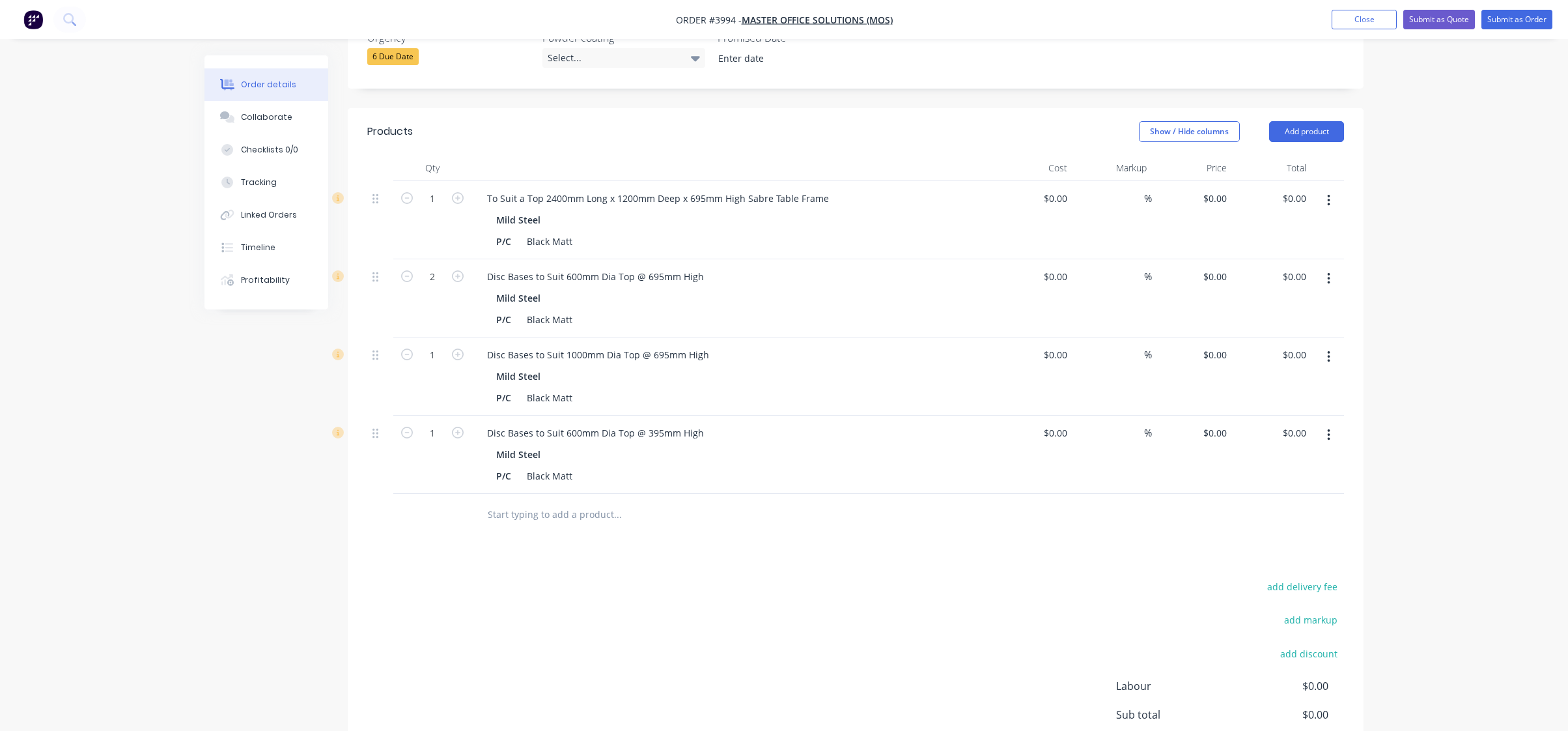
click at [718, 584] on div "add delivery fee add markup add discount Labour $0.00 Sub total $0.00 Margin $0…" at bounding box center [855, 704] width 977 height 252
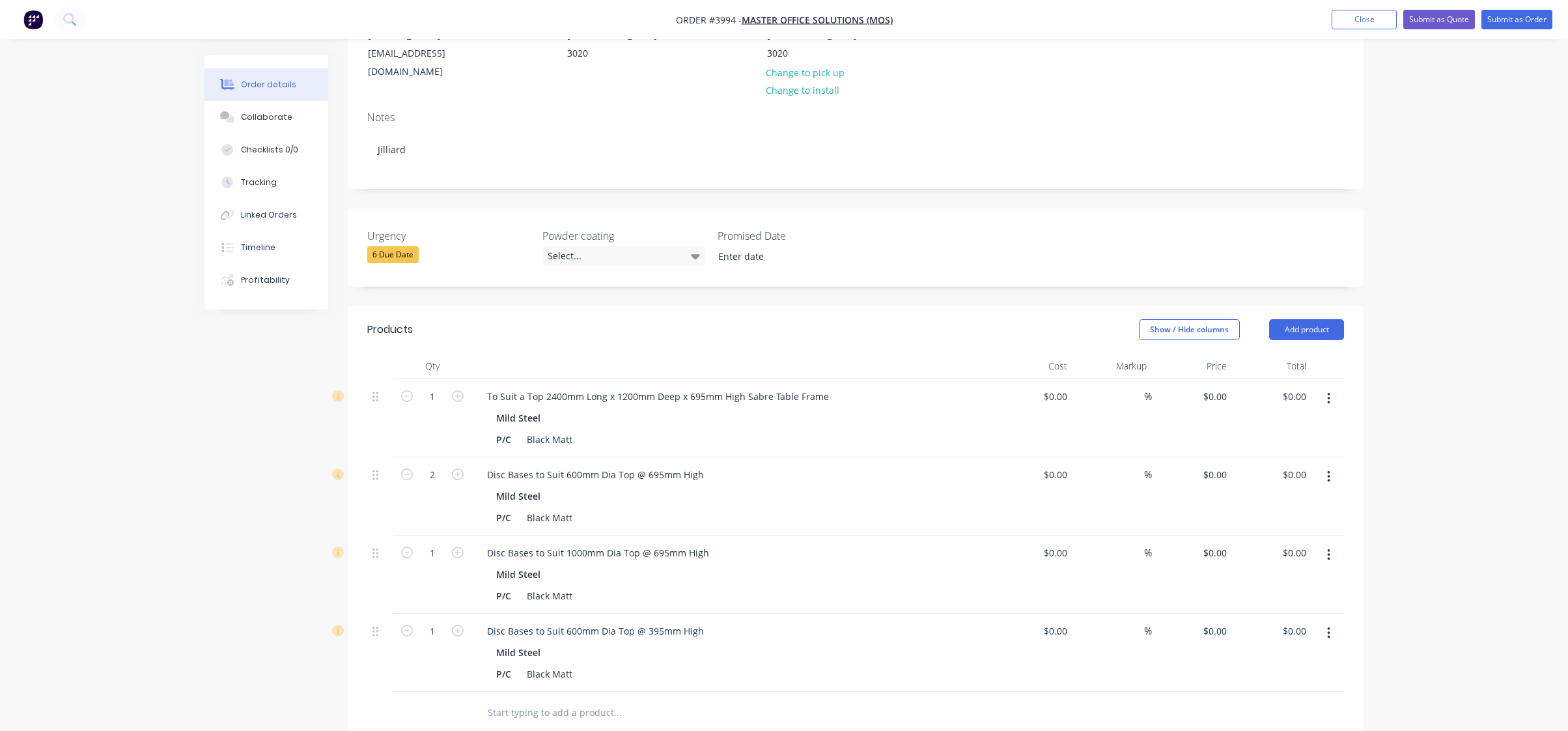
scroll to position [0, 0]
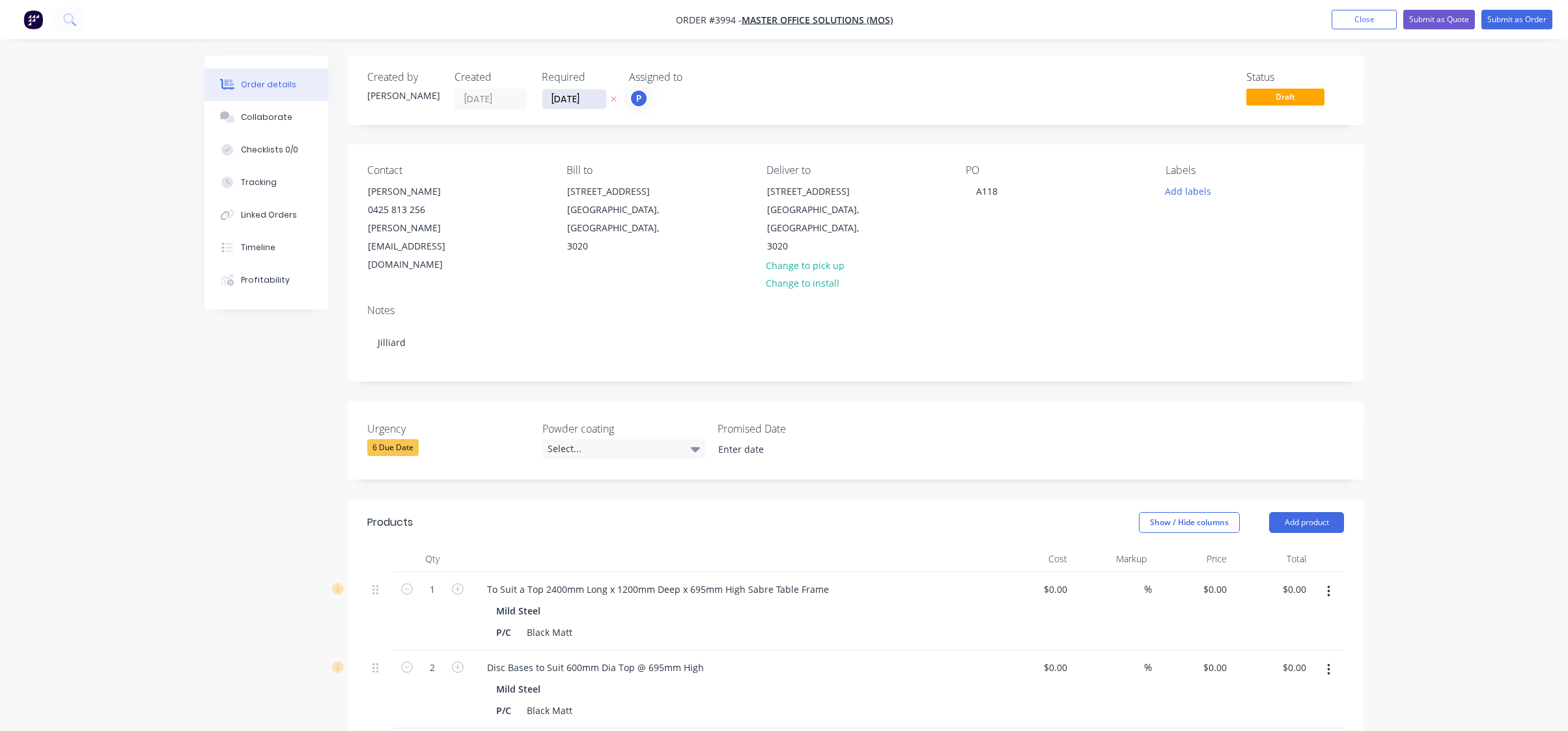
click at [581, 106] on input "03/10/25" at bounding box center [574, 99] width 64 height 20
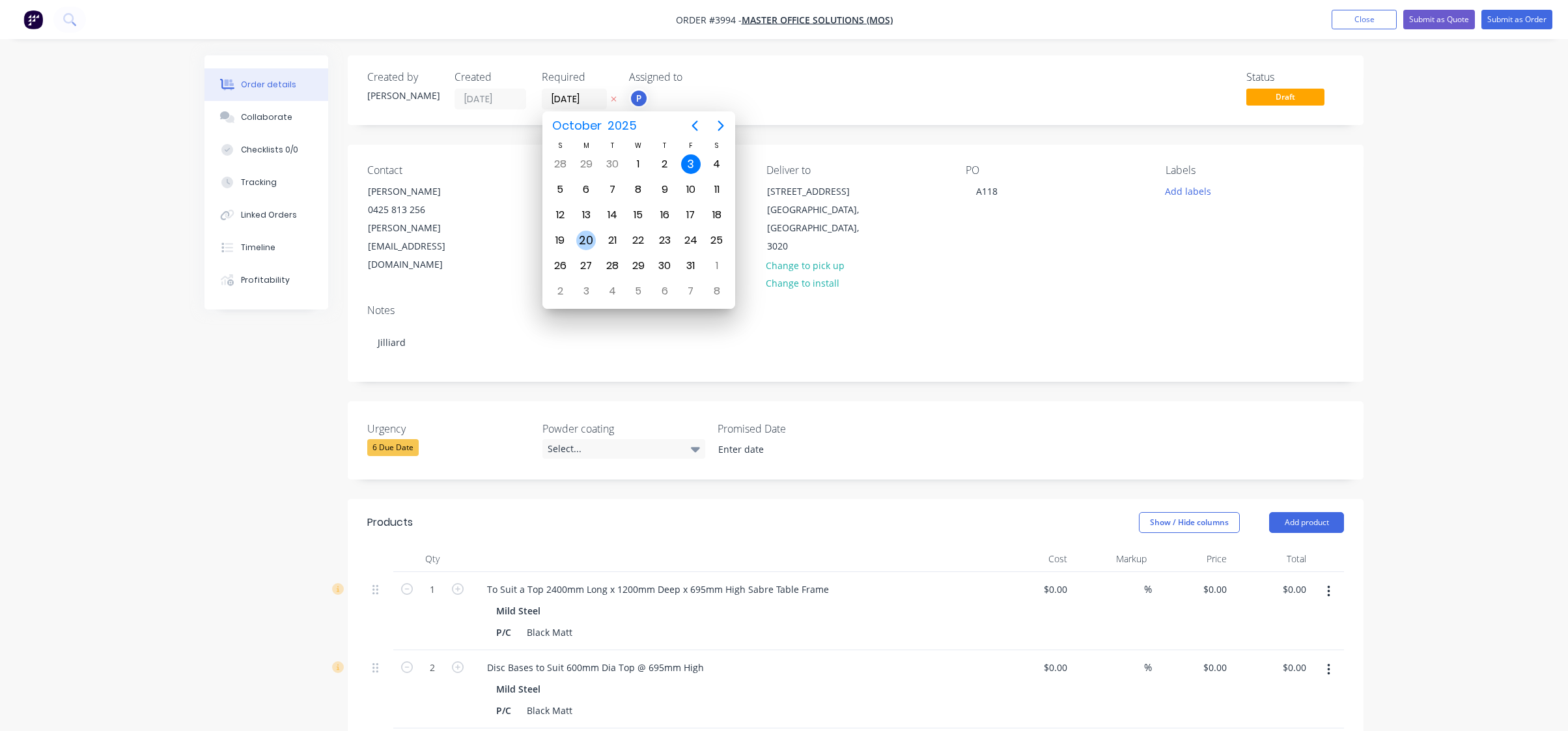
click at [595, 241] on div "20" at bounding box center [586, 240] width 20 height 20
type input "20/10/25"
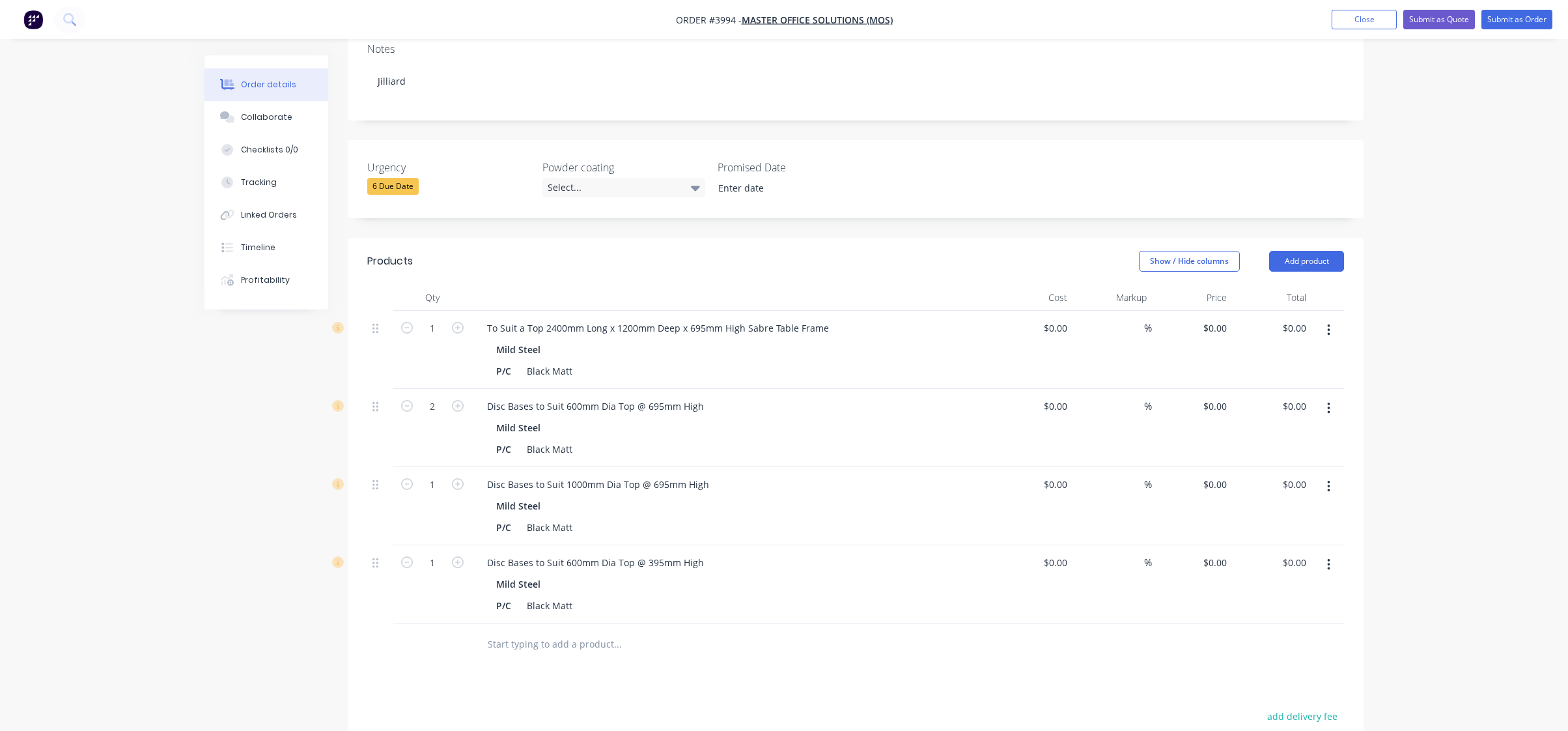
scroll to position [456, 0]
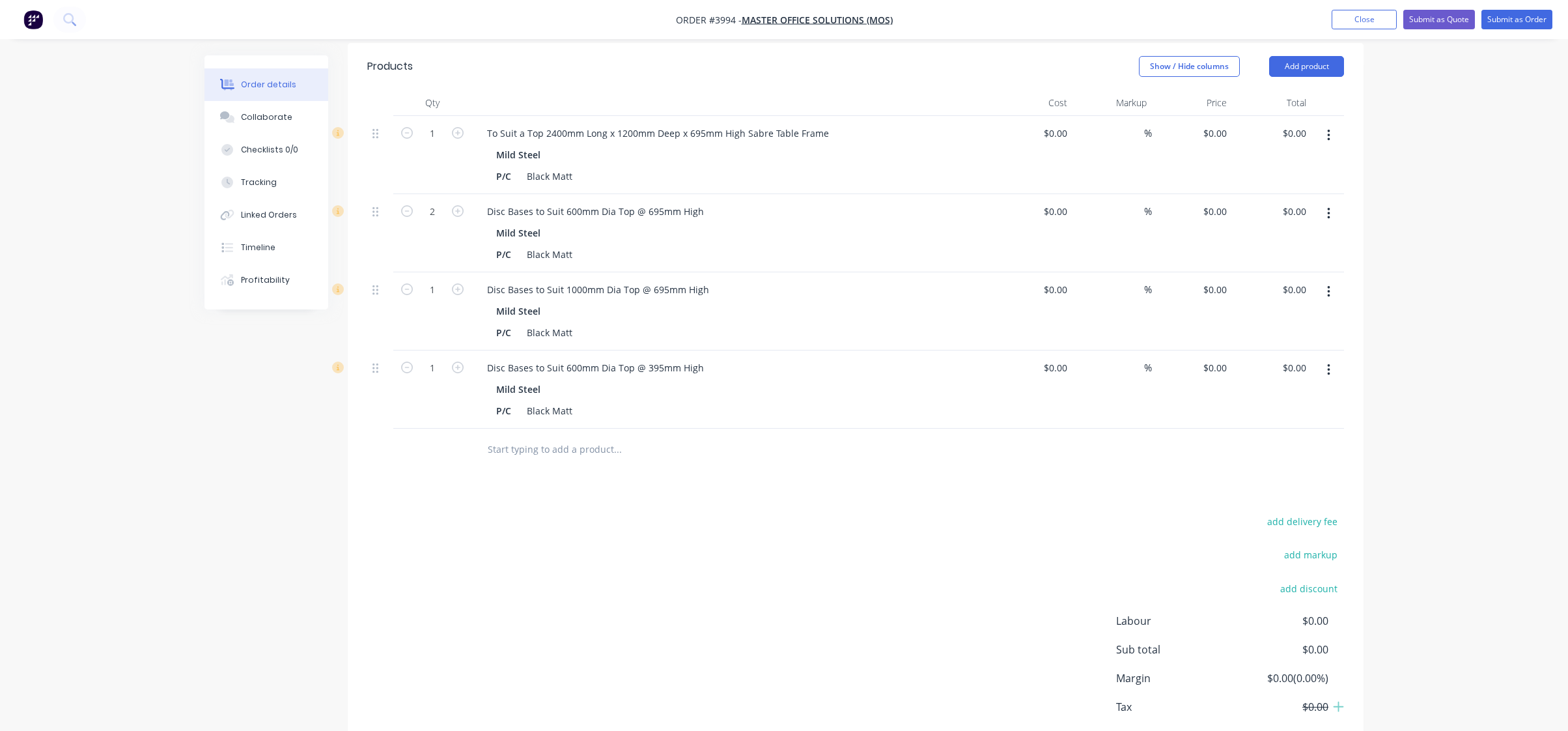
click at [656, 380] on div "Mild Steel" at bounding box center [732, 390] width 472 height 19
click at [652, 302] on div "Mild Steel" at bounding box center [732, 311] width 472 height 19
click at [656, 245] on div "P/C Black Matt" at bounding box center [729, 254] width 476 height 19
click at [658, 145] on div "Mild Steel" at bounding box center [732, 155] width 472 height 19
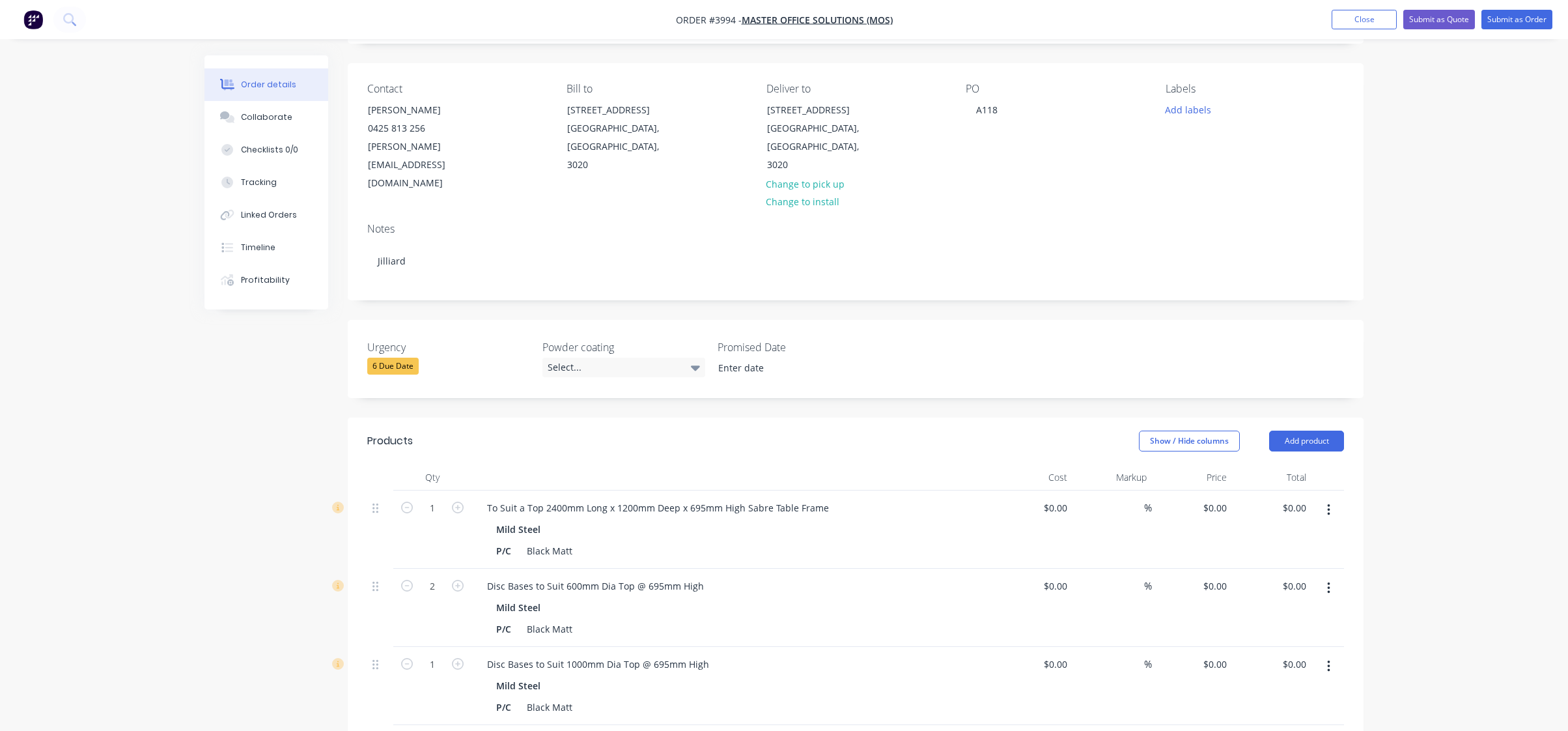
scroll to position [65, 0]
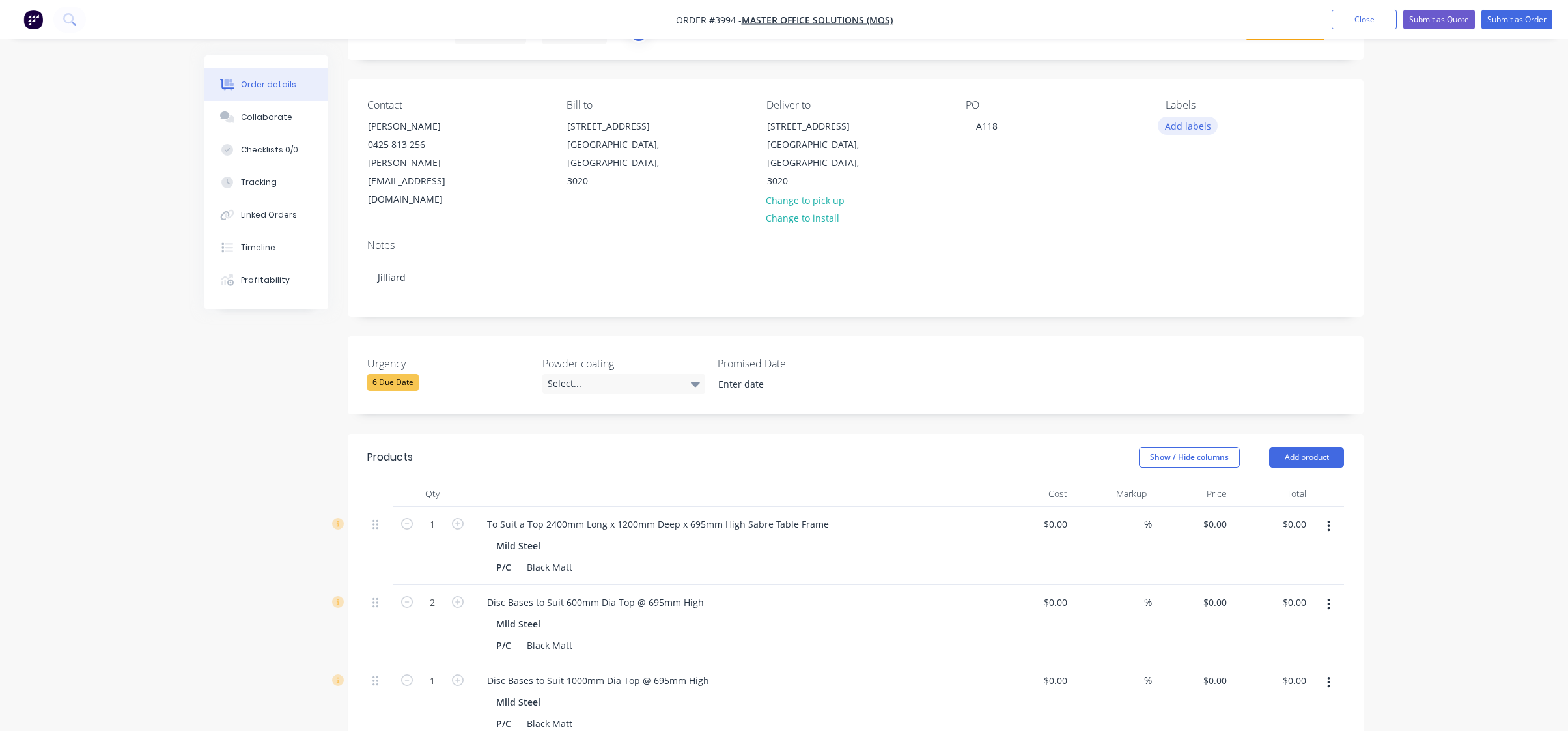
click at [1169, 128] on button "Add labels" at bounding box center [1187, 125] width 60 height 18
click at [1247, 269] on div "A1-Cutting (Saw)" at bounding box center [1238, 268] width 74 height 14
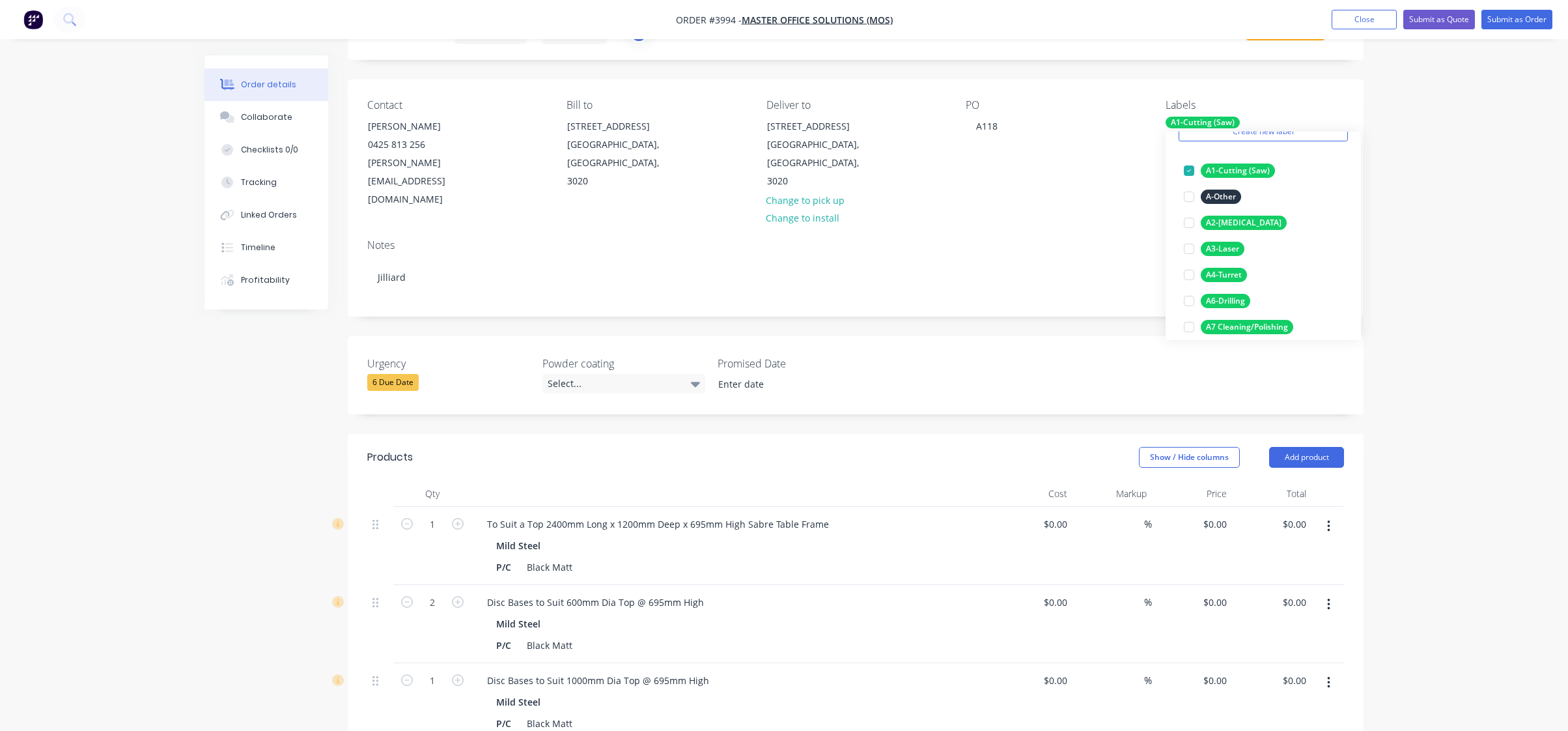
scroll to position [131, 0]
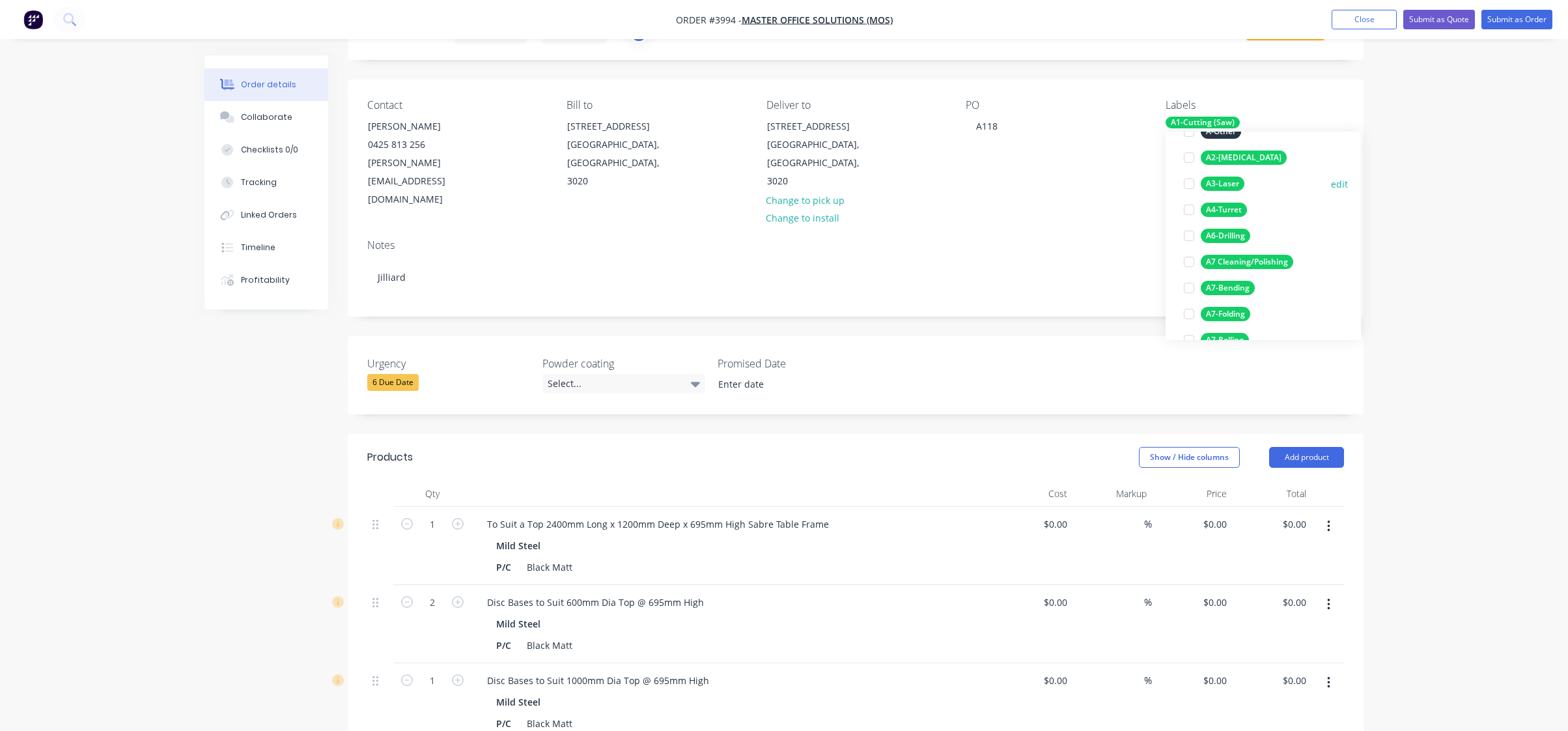
click at [1219, 188] on div "A3-Laser" at bounding box center [1223, 183] width 44 height 14
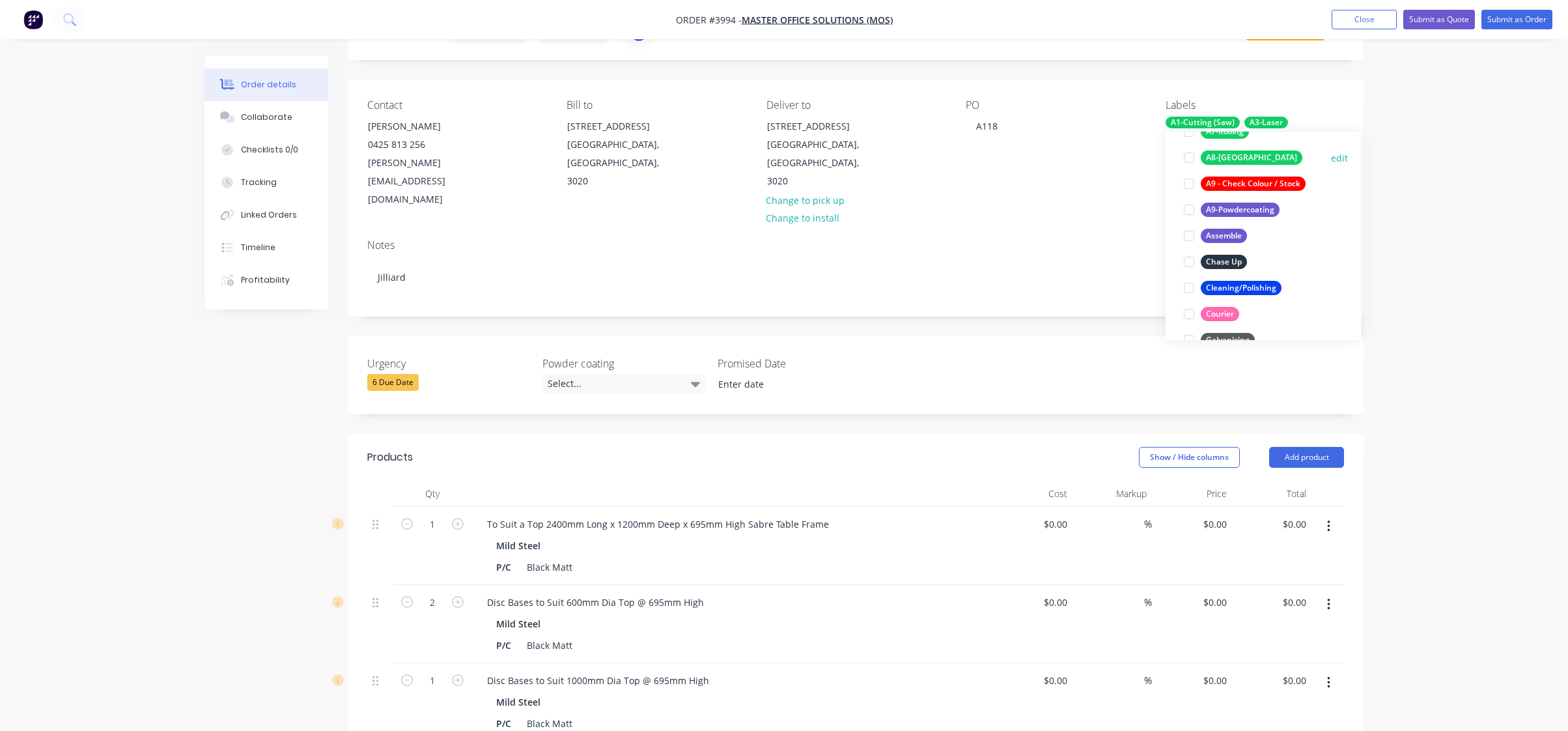
click at [1232, 158] on div "A8-Welding" at bounding box center [1252, 158] width 101 height 14
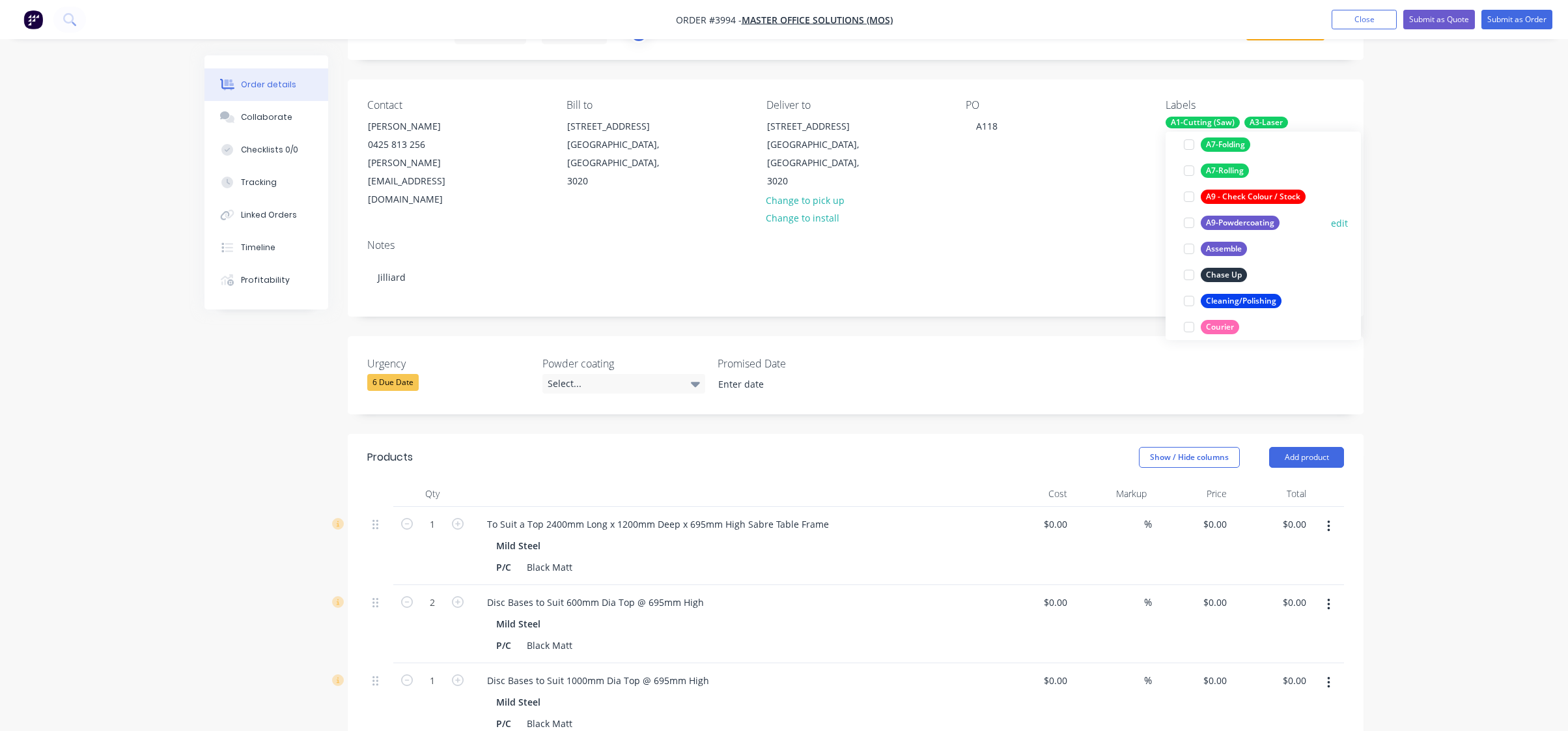
click at [1250, 231] on button "A9-Powdercoating" at bounding box center [1231, 222] width 106 height 18
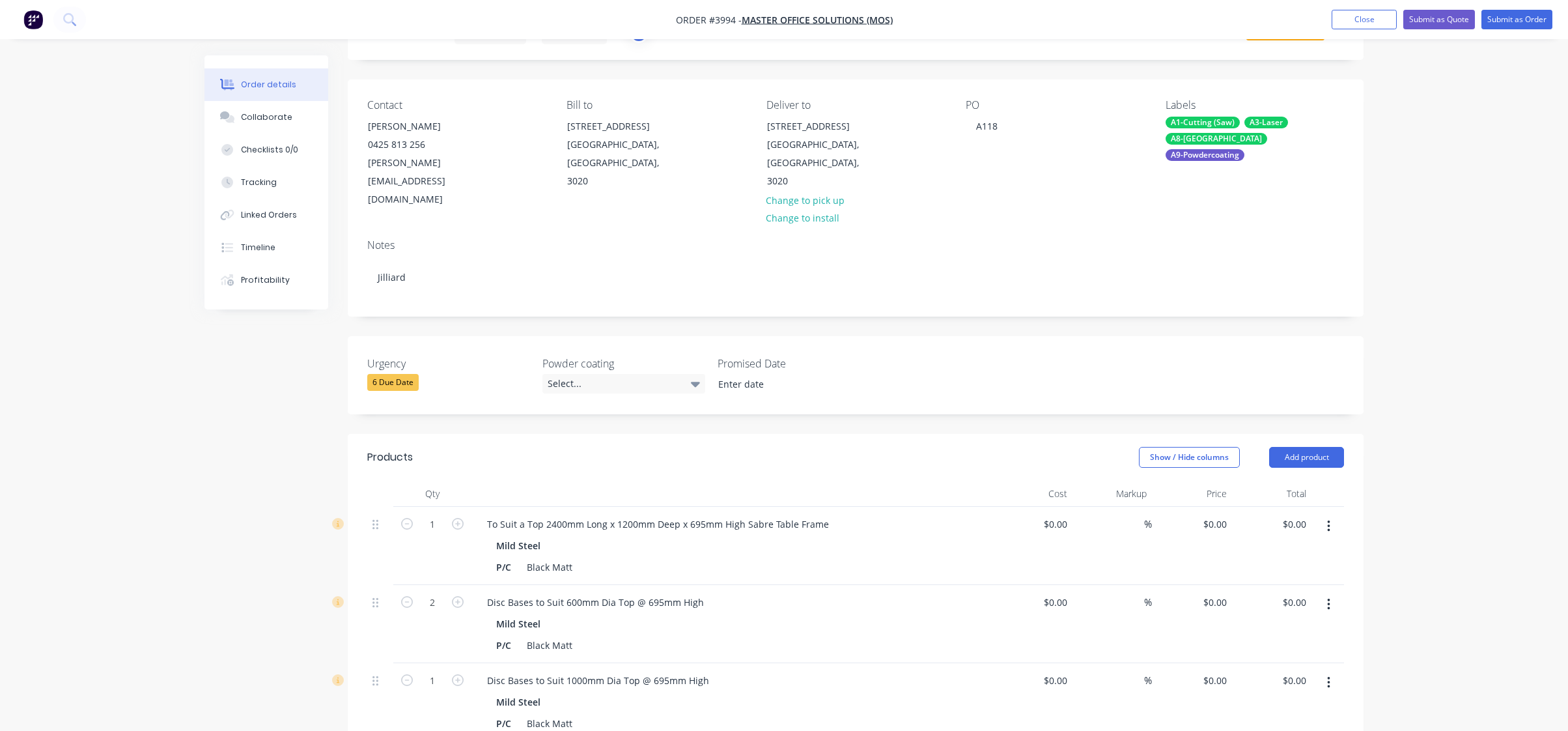
click at [1427, 234] on div "Order details Collaborate Checklists 0/0 Tracking Linked Orders Timeline Profit…" at bounding box center [784, 565] width 1568 height 1259
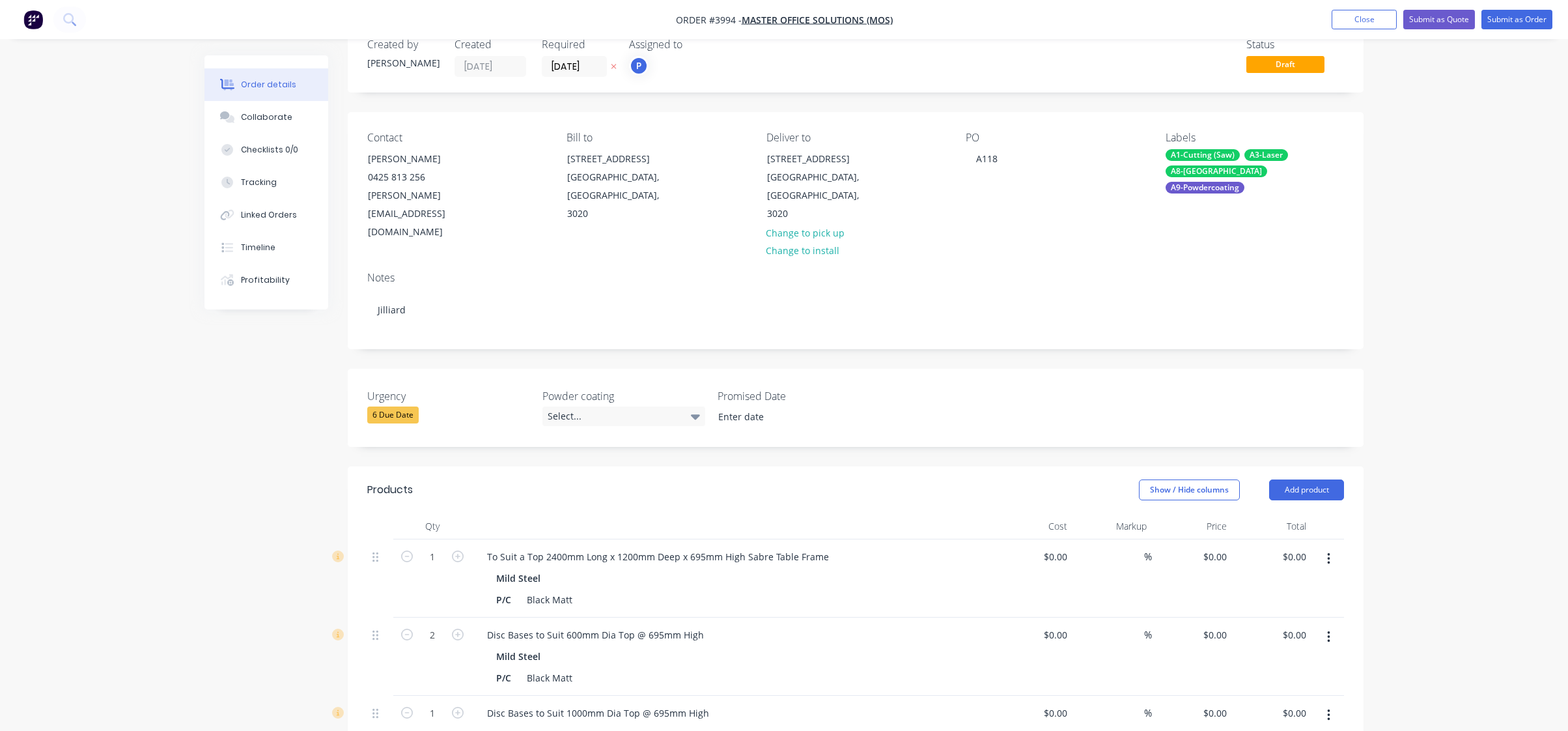
scroll to position [0, 0]
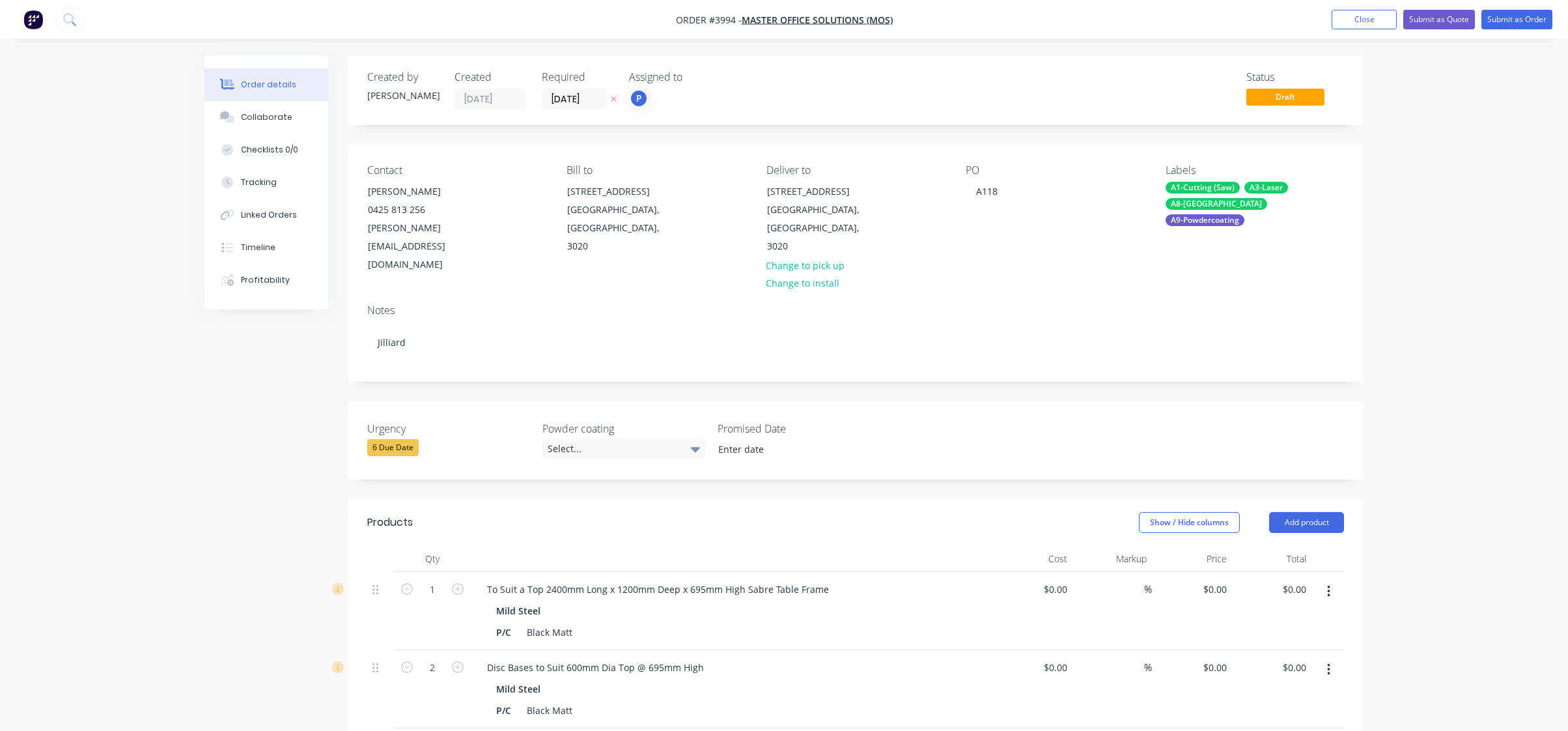
drag, startPoint x: 673, startPoint y: 413, endPoint x: 1508, endPoint y: 80, distance: 899.0
click at [1409, 218] on div "Order details Collaborate Checklists 0/0 Tracking Linked Orders Timeline Profit…" at bounding box center [784, 630] width 1568 height 1259
click at [1534, 9] on nav "Order #3994 - Master Office Solutions (MOS) Add product Close Submit as Quote S…" at bounding box center [784, 20] width 1568 height 39
click at [1509, 22] on button "Submit as Order" at bounding box center [1517, 19] width 71 height 20
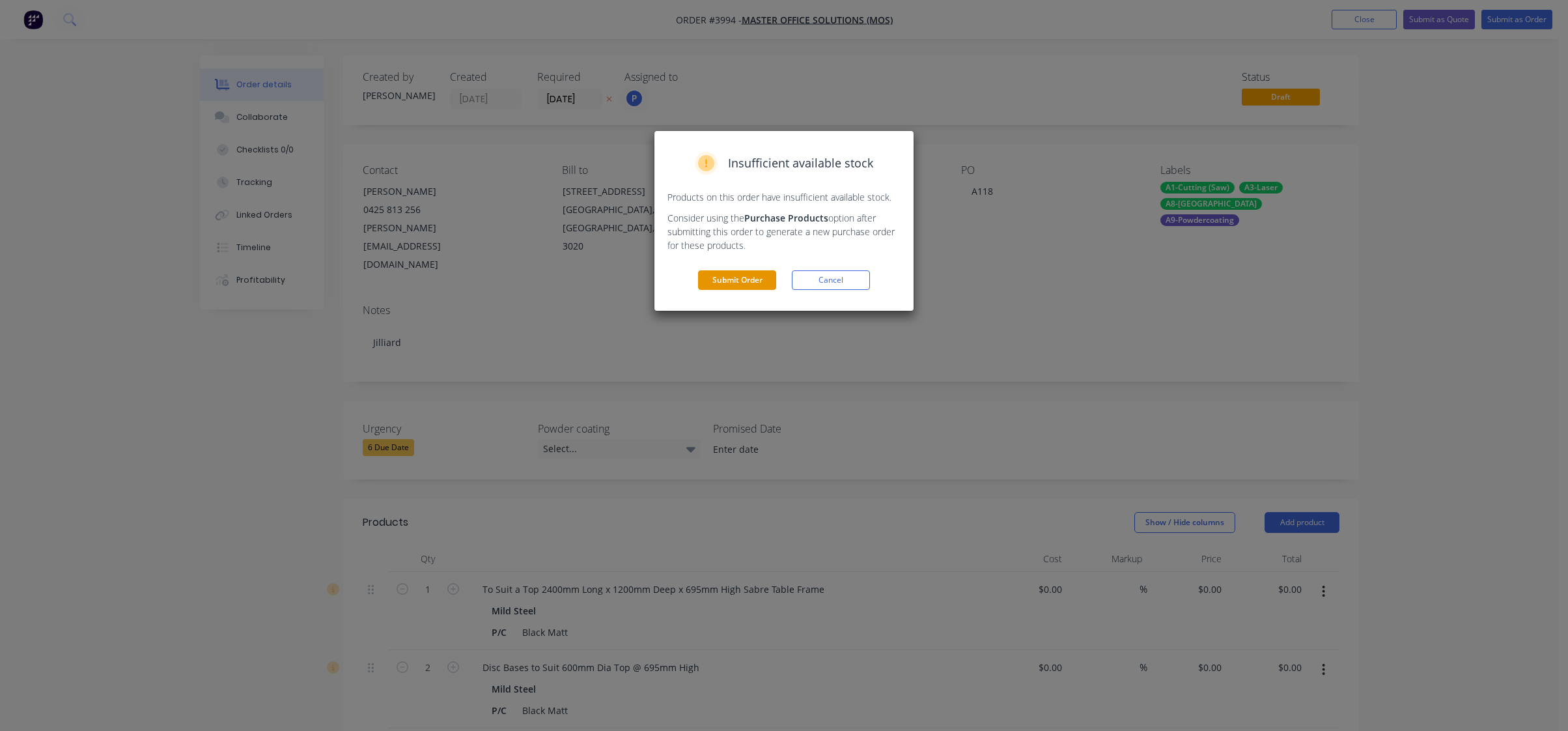
click at [764, 279] on button "Submit Order" at bounding box center [737, 280] width 78 height 20
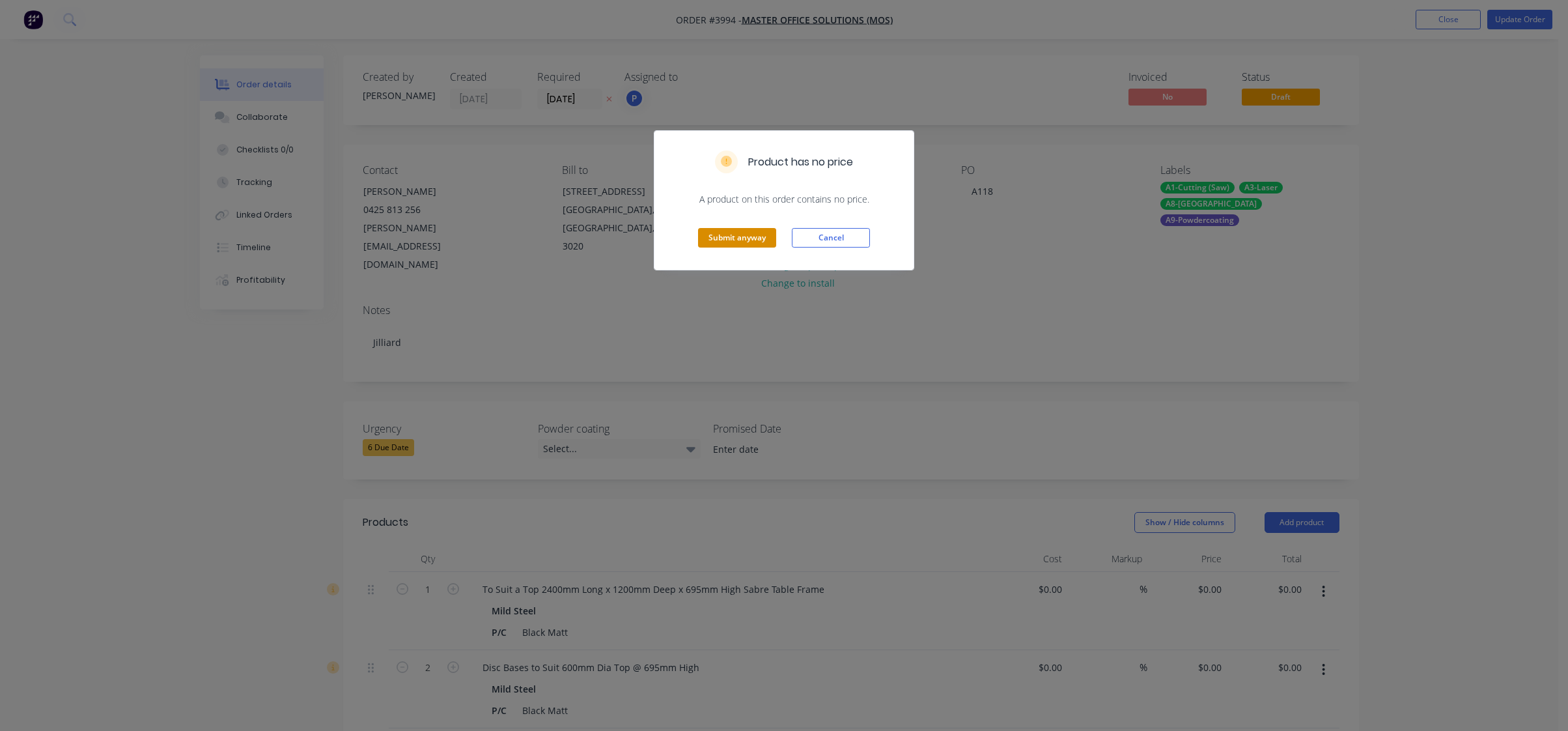
click at [727, 241] on button "Submit anyway" at bounding box center [737, 237] width 78 height 20
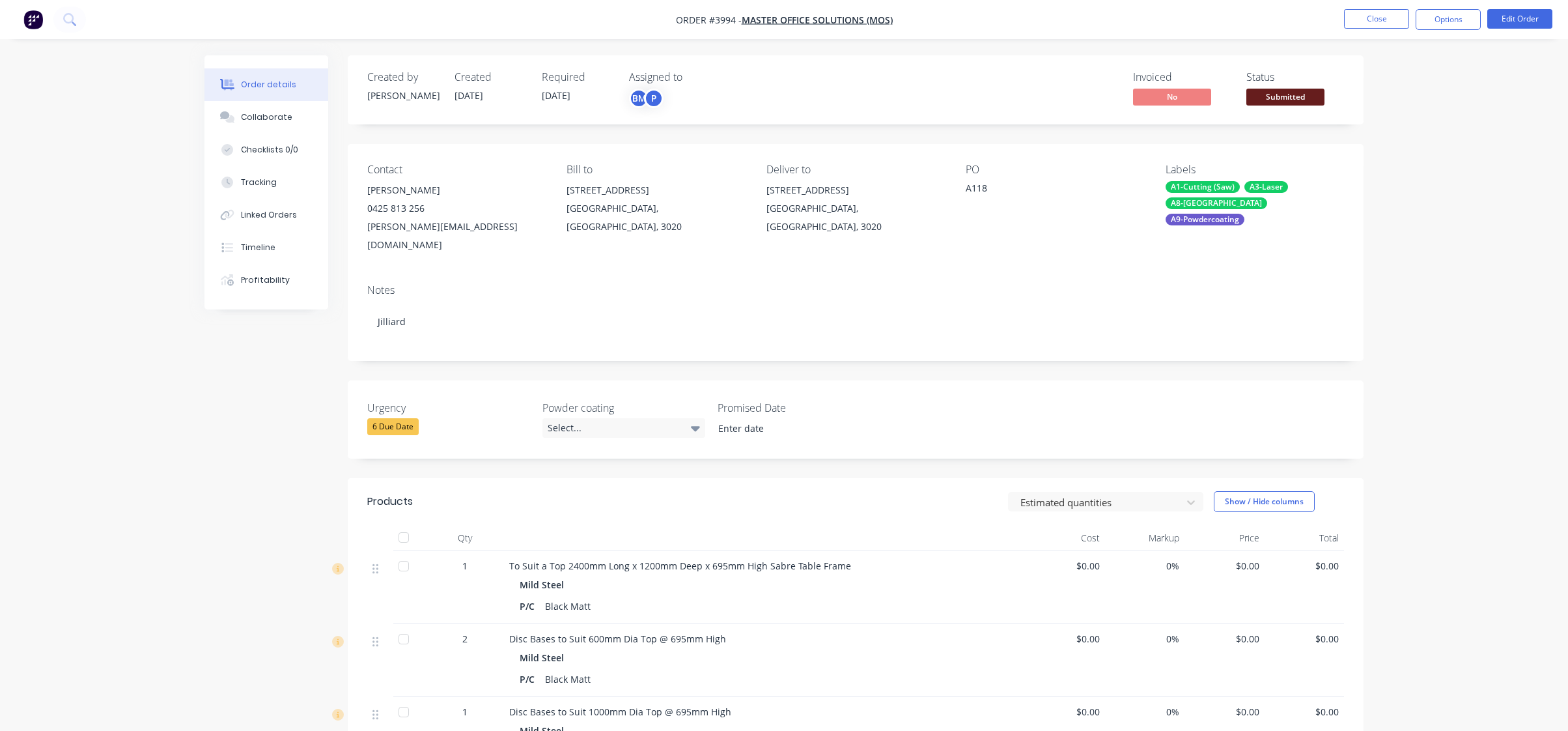
click at [1283, 110] on div "Created by Joe Created 03/10/25 Required 20/10/25 Assigned to BM P Invoiced No …" at bounding box center [856, 90] width 1016 height 69
click at [1293, 94] on span "Submitted" at bounding box center [1285, 97] width 78 height 16
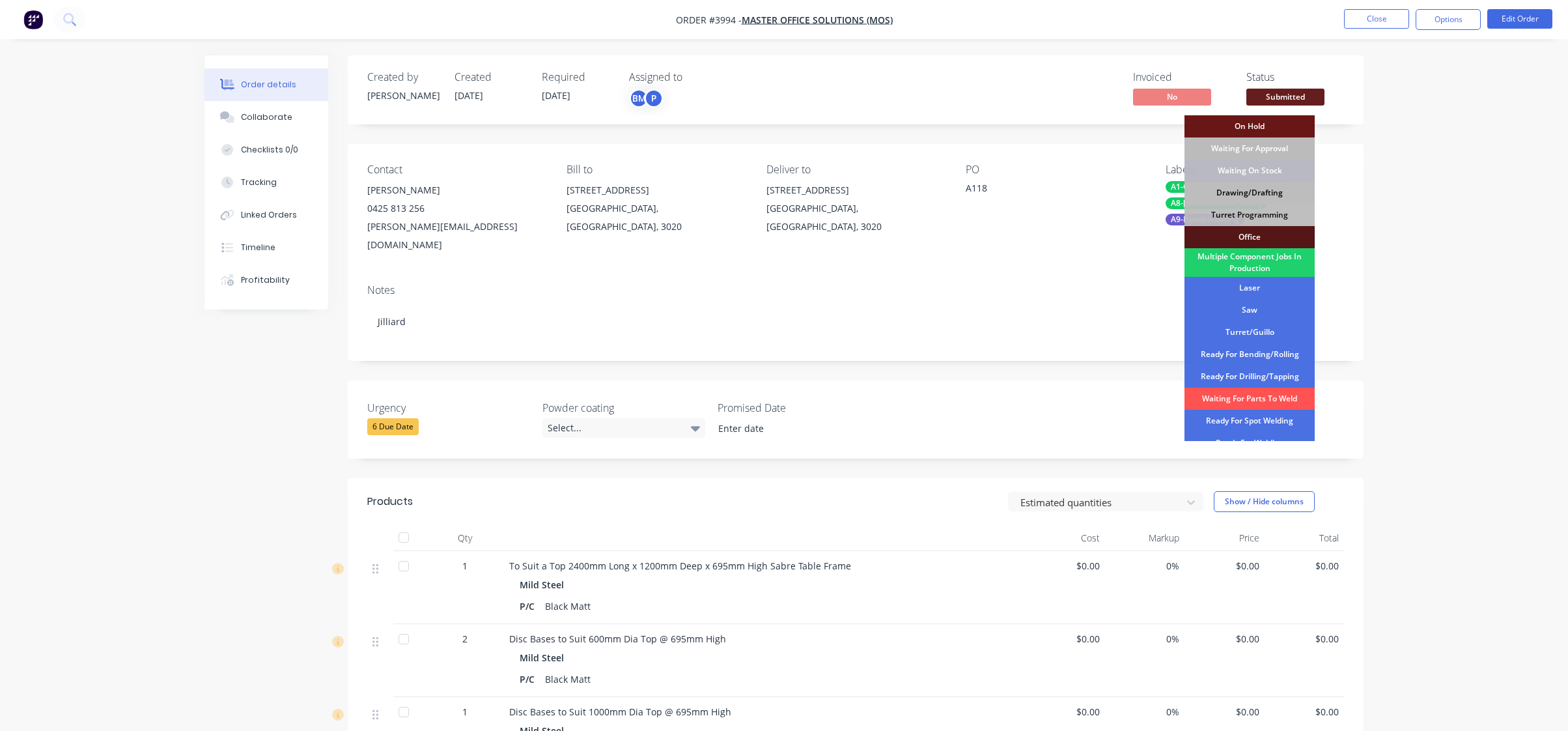
click at [1284, 190] on div "Drawing/Drafting" at bounding box center [1250, 193] width 130 height 22
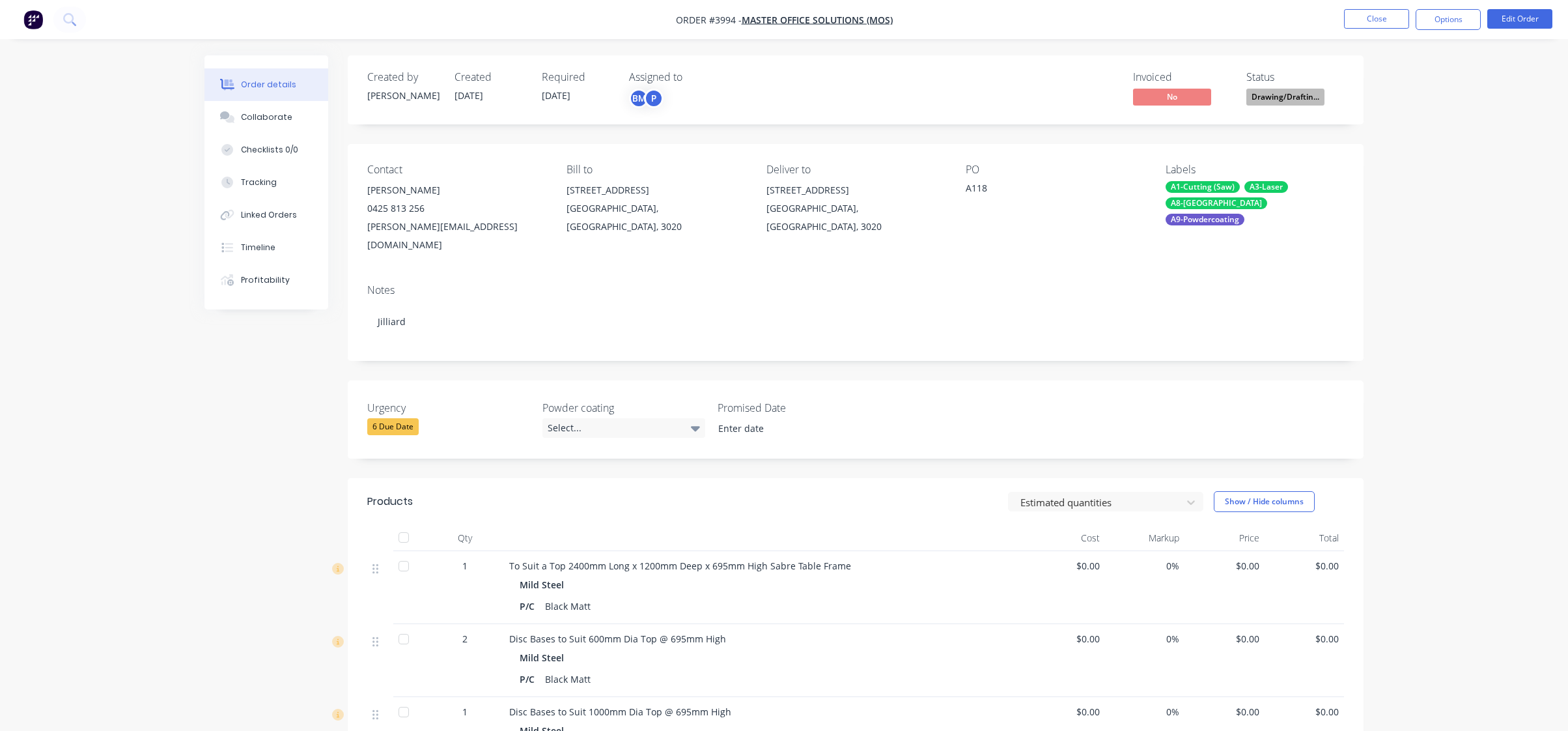
click at [1440, 105] on div "Order details Collaborate Checklists 0/0 Tracking Linked Orders Timeline Profit…" at bounding box center [784, 538] width 1568 height 1075
click at [1459, 2] on nav "Order #3994 - Master Office Solutions (MOS) Close Options Edit Order" at bounding box center [784, 20] width 1568 height 39
click at [1454, 16] on button "Options" at bounding box center [1448, 19] width 65 height 21
click at [1374, 170] on button "Delivery Docket" at bounding box center [1409, 183] width 143 height 26
click at [1389, 76] on div "Back" at bounding box center [1408, 79] width 120 height 19
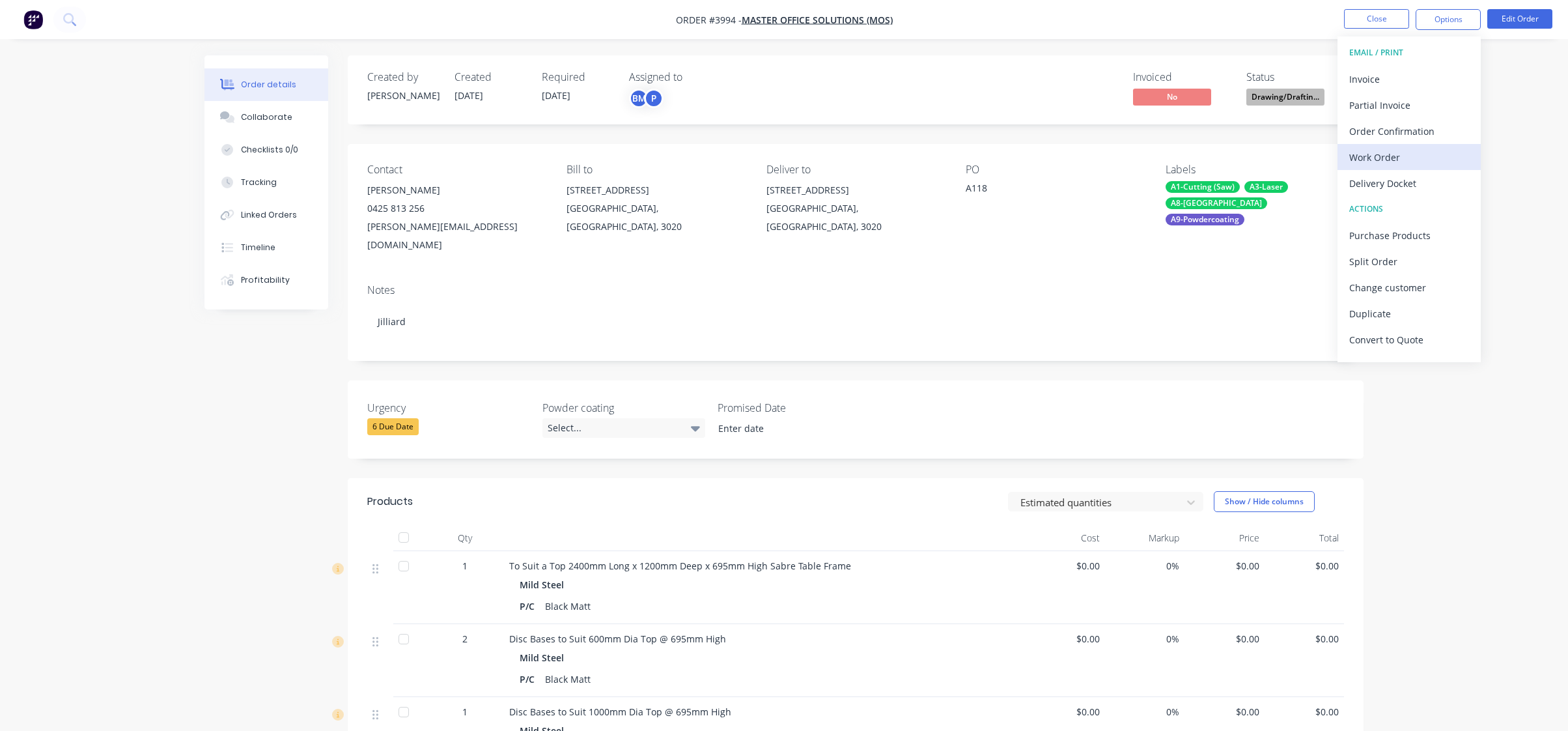
click at [1391, 163] on div "Work Order" at bounding box center [1408, 158] width 120 height 19
click at [1398, 134] on div "Without pricing" at bounding box center [1408, 131] width 120 height 19
click at [189, 171] on div "Order details Collaborate Checklists 0/0 Tracking Linked Orders Timeline Profit…" at bounding box center [784, 538] width 1568 height 1075
click at [285, 111] on button "Collaborate" at bounding box center [266, 117] width 124 height 32
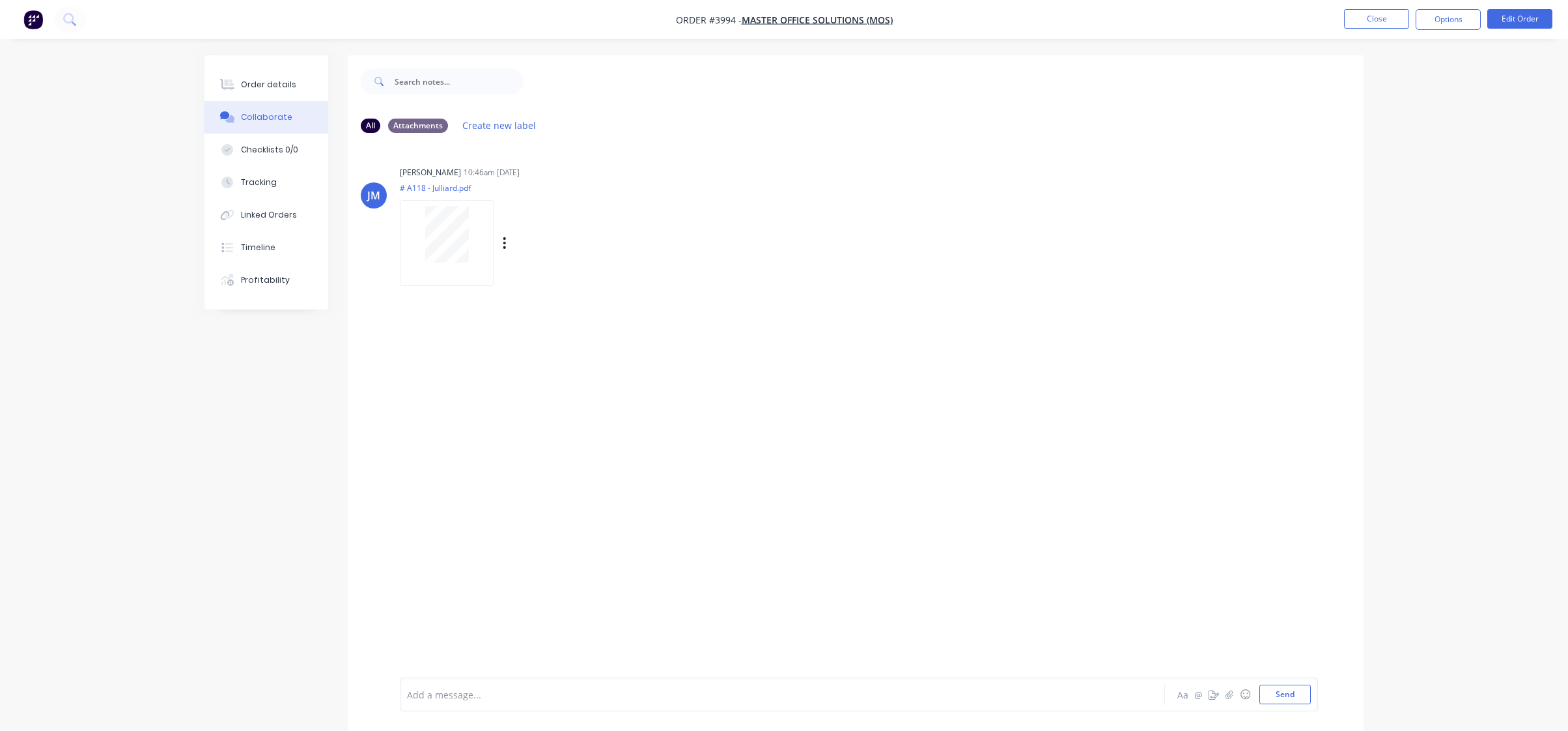
click at [435, 274] on div at bounding box center [447, 243] width 94 height 85
click at [562, 545] on div "JM Joe Muscari 10:46am 03/10/25 # A118 - Julliard.pdf Labels Download Delete" at bounding box center [856, 410] width 1016 height 534
click at [295, 86] on button "Order details" at bounding box center [266, 85] width 124 height 32
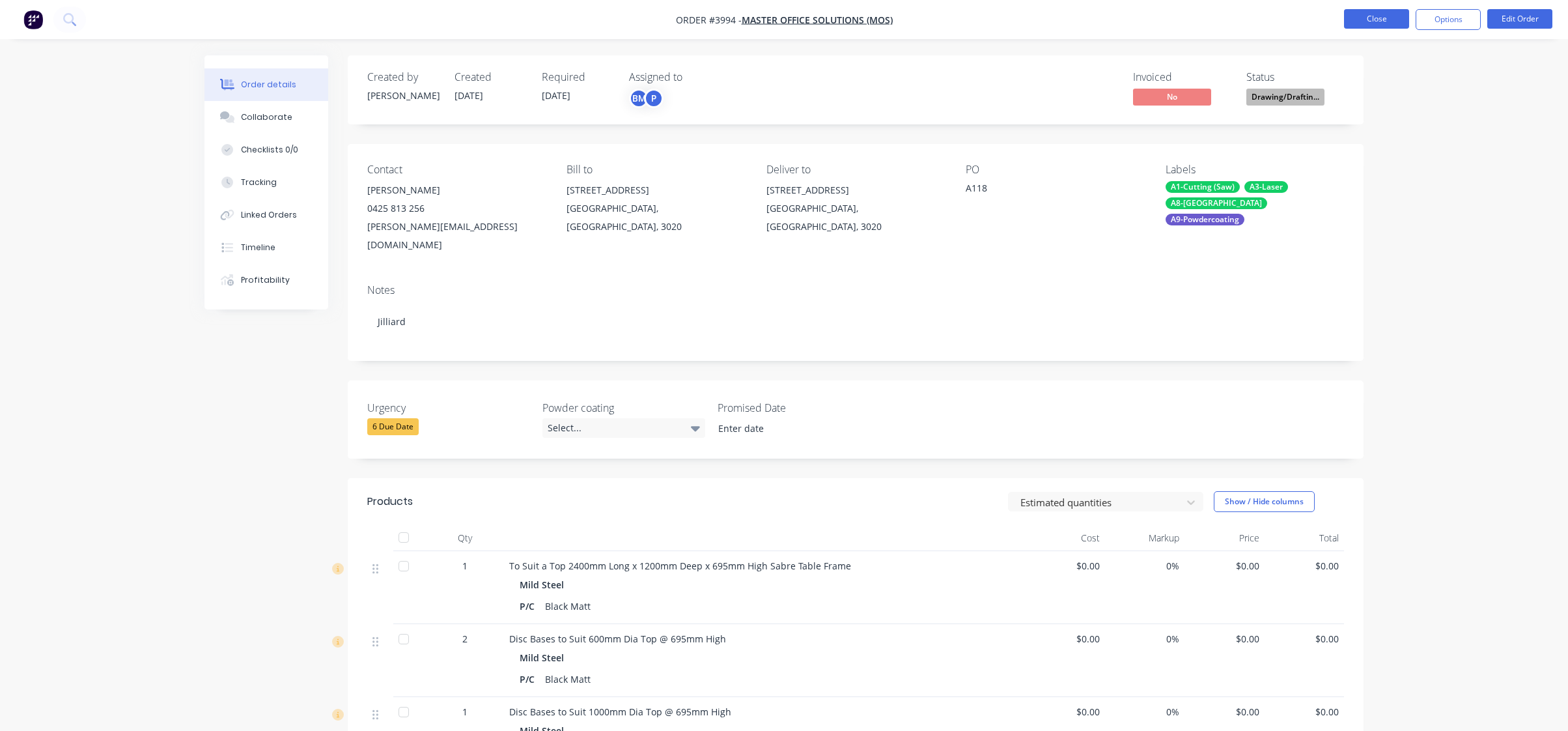
click at [1392, 19] on button "Close" at bounding box center [1377, 18] width 65 height 20
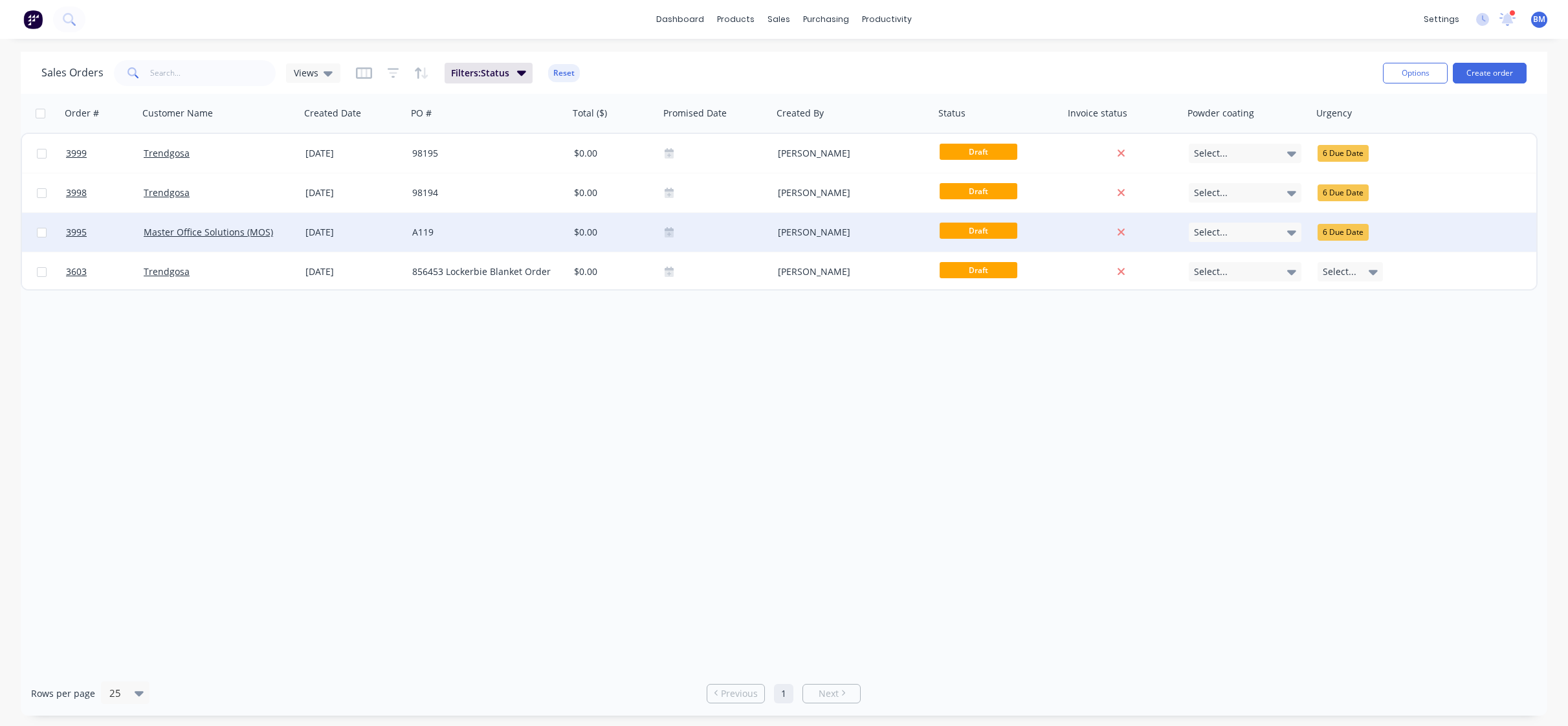
click at [401, 218] on div "03 Oct 2025" at bounding box center [353, 232] width 107 height 39
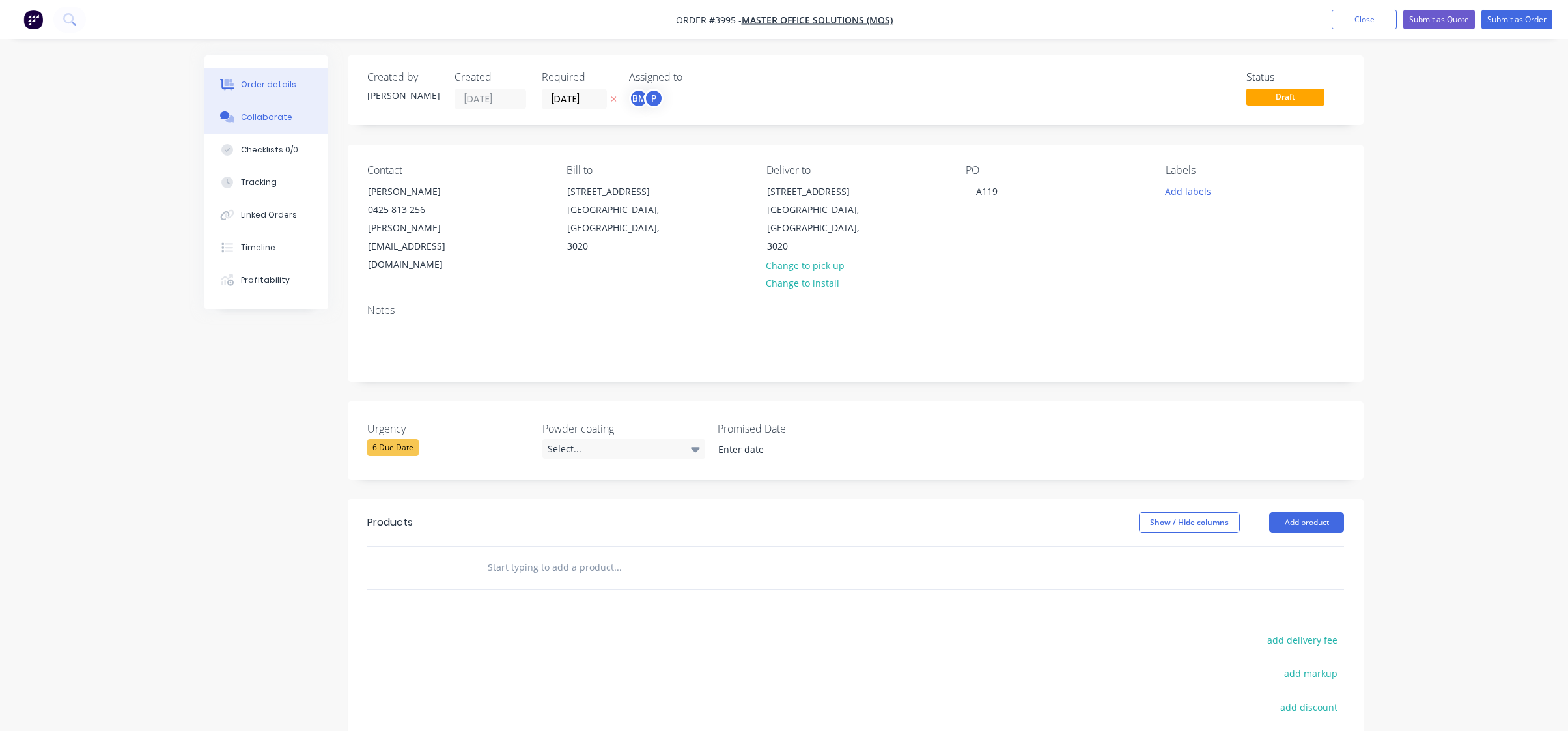
click at [285, 131] on button "Collaborate" at bounding box center [266, 117] width 124 height 32
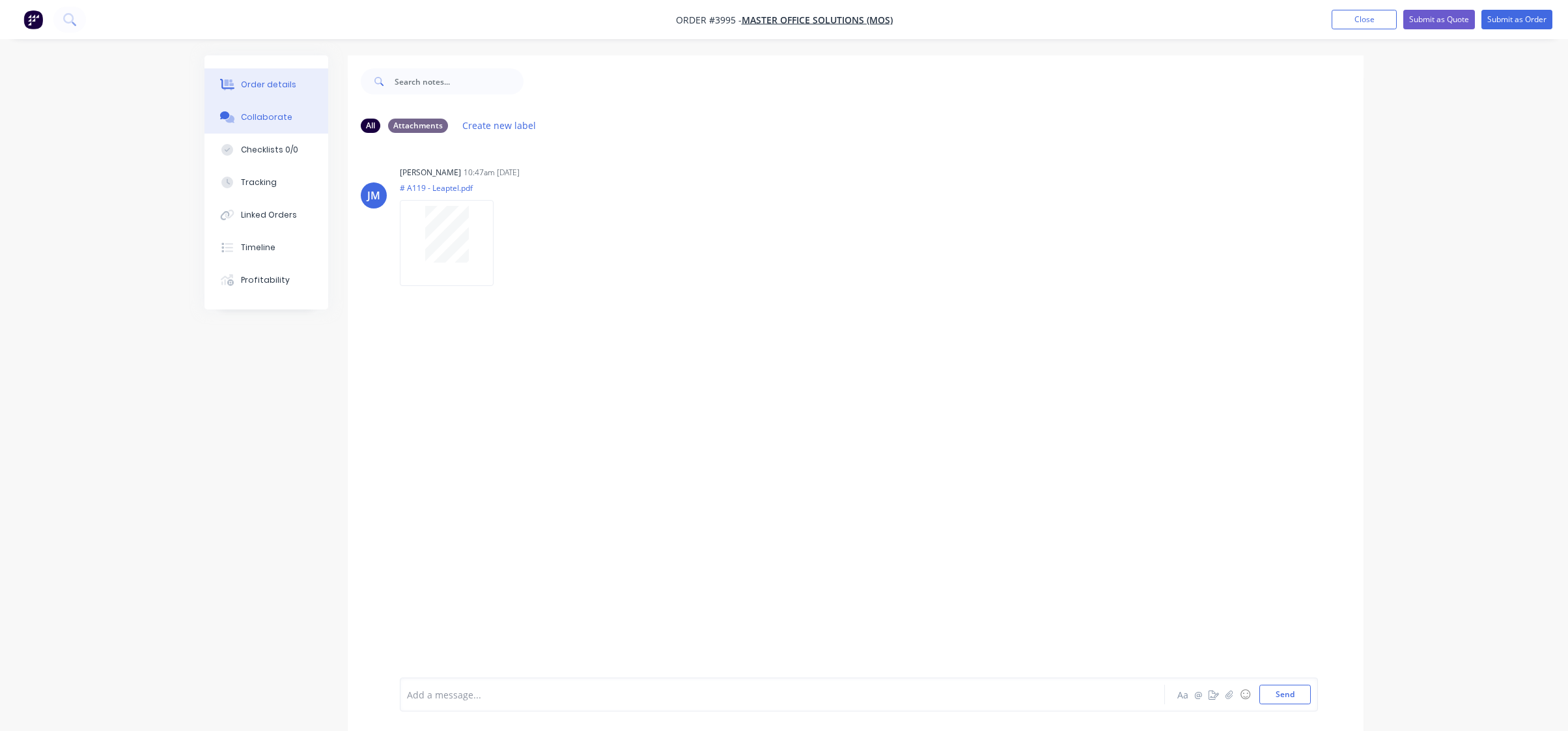
click at [260, 82] on div "Order details" at bounding box center [269, 85] width 55 height 11
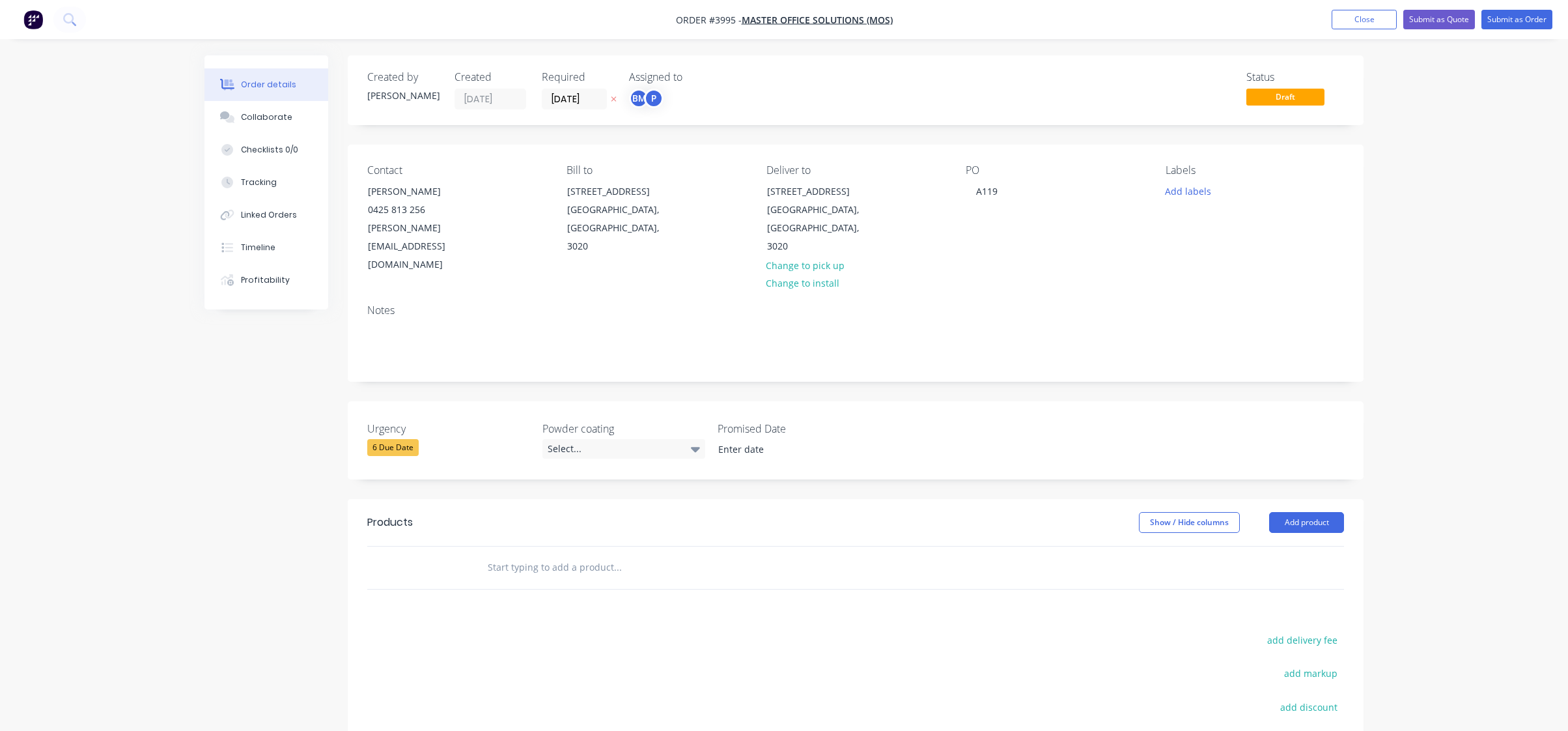
click at [381, 9] on nav "Order #3995 - Master Office Solutions (MOS) Add product Close Submit as Quote S…" at bounding box center [784, 20] width 1568 height 39
